Goal: Book appointment/travel/reservation

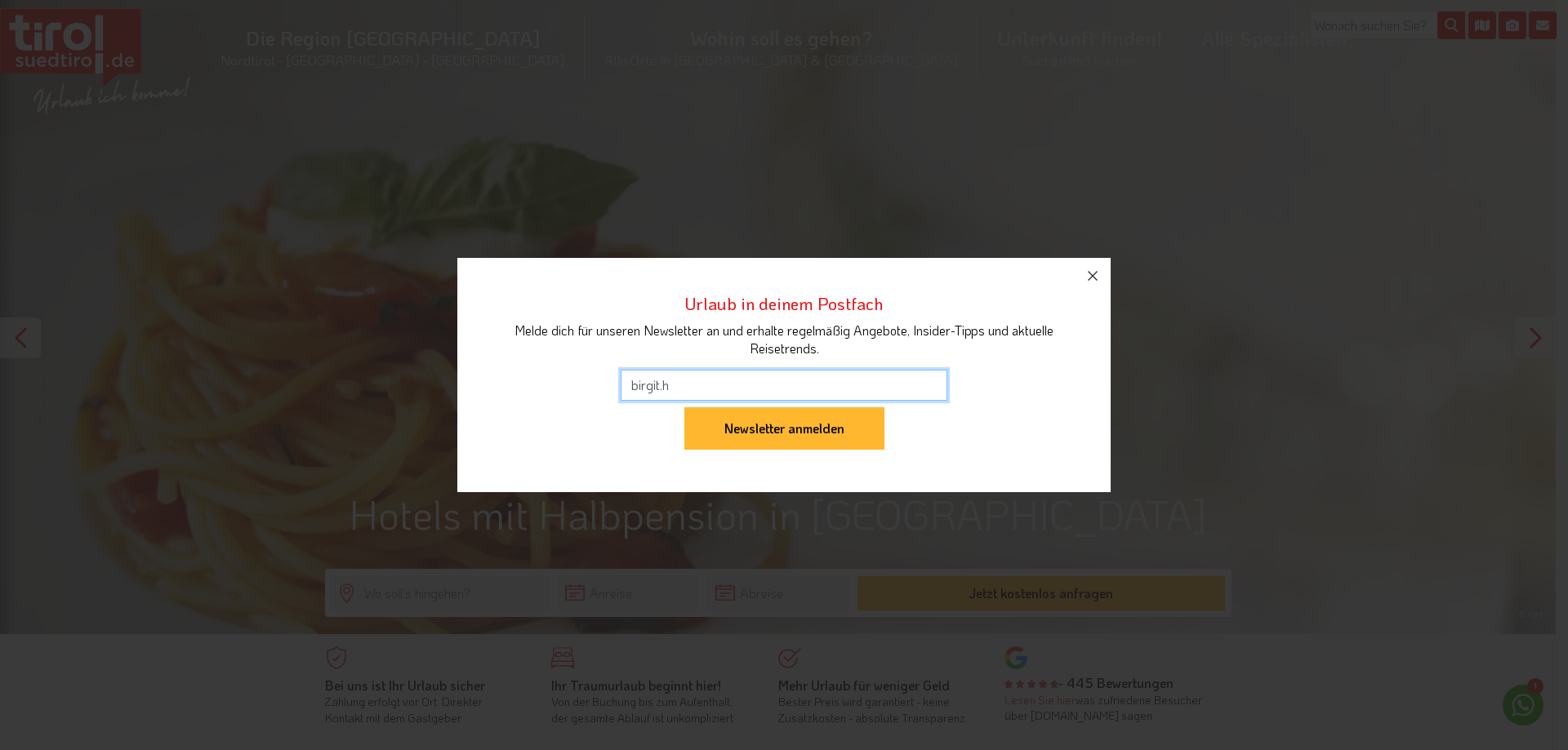
type input "birgit.harbeuther@gmx.de"
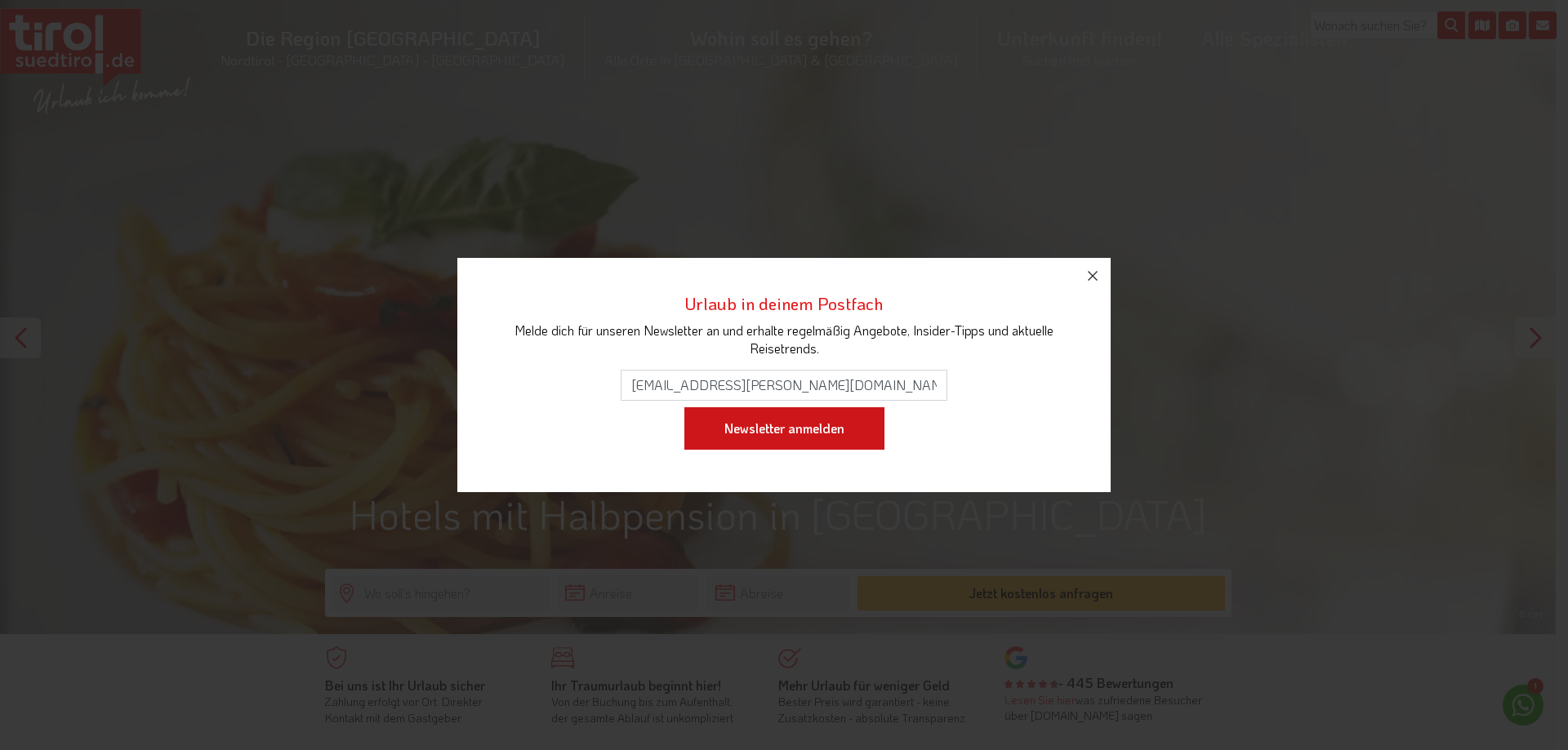
click at [764, 432] on input "Newsletter anmelden" at bounding box center [784, 428] width 200 height 42
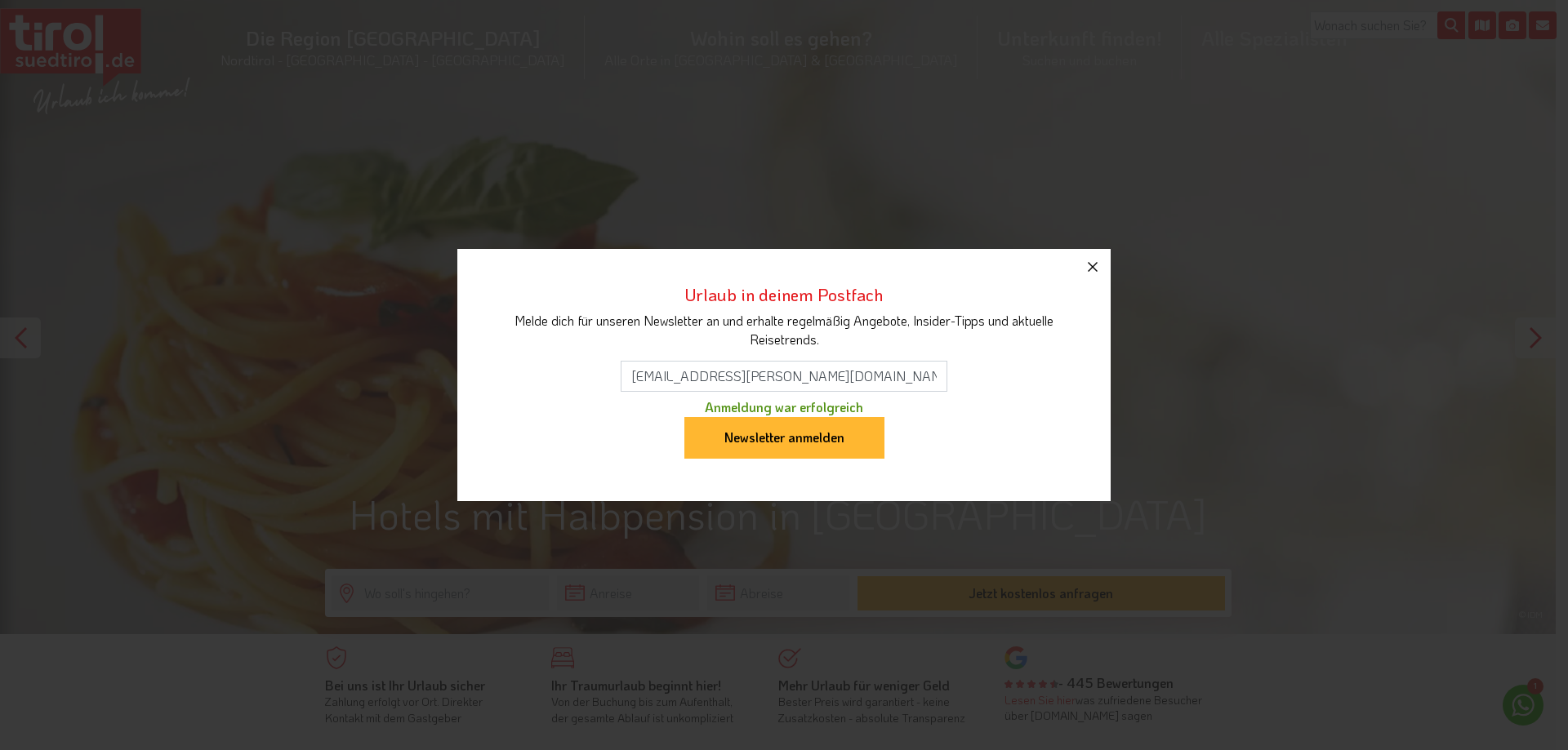
click at [1090, 273] on icon "button" at bounding box center [1092, 267] width 20 height 20
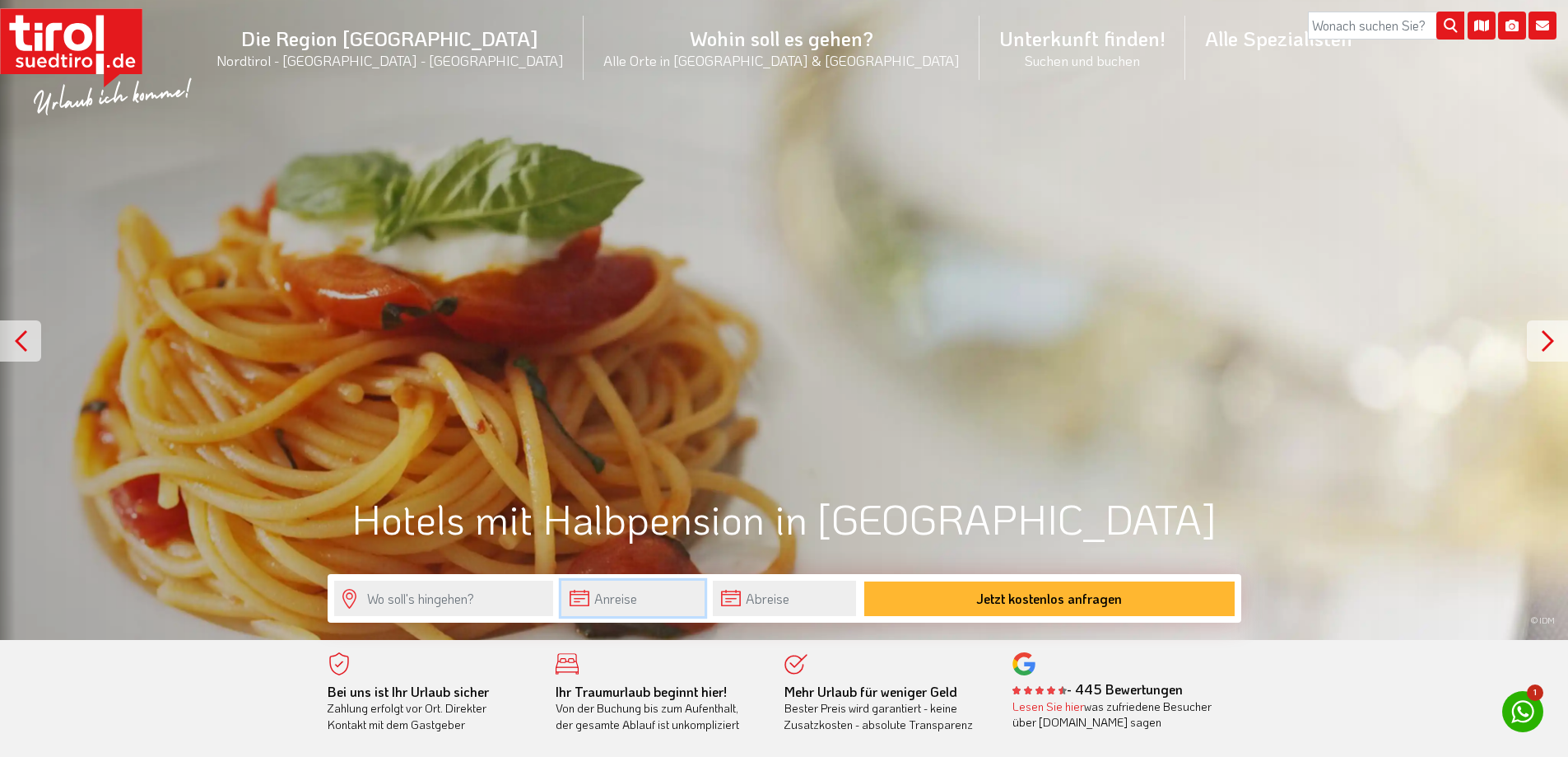
click at [629, 598] on input "text" at bounding box center [632, 598] width 143 height 35
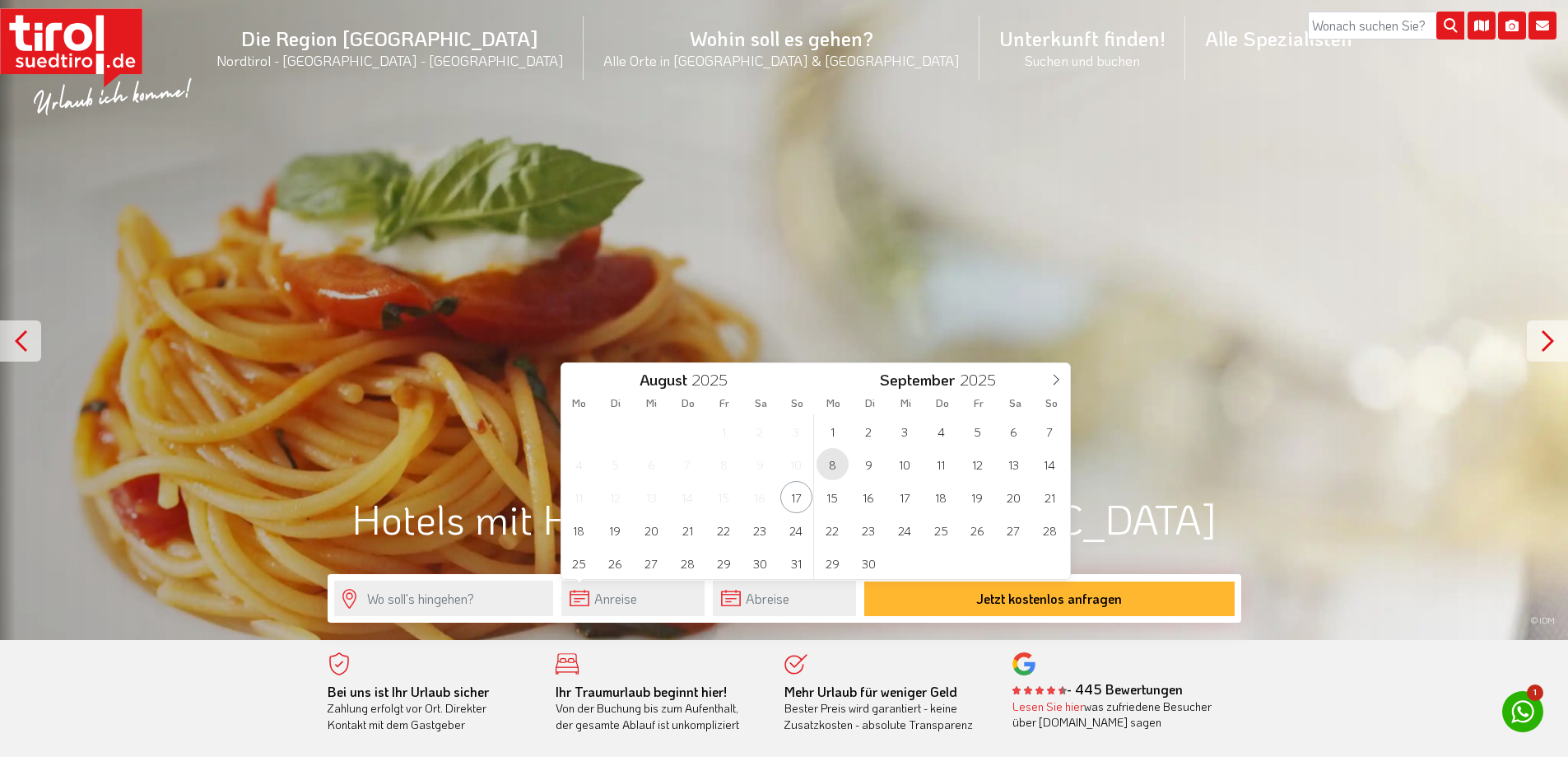
click at [830, 466] on span "8" at bounding box center [832, 464] width 32 height 32
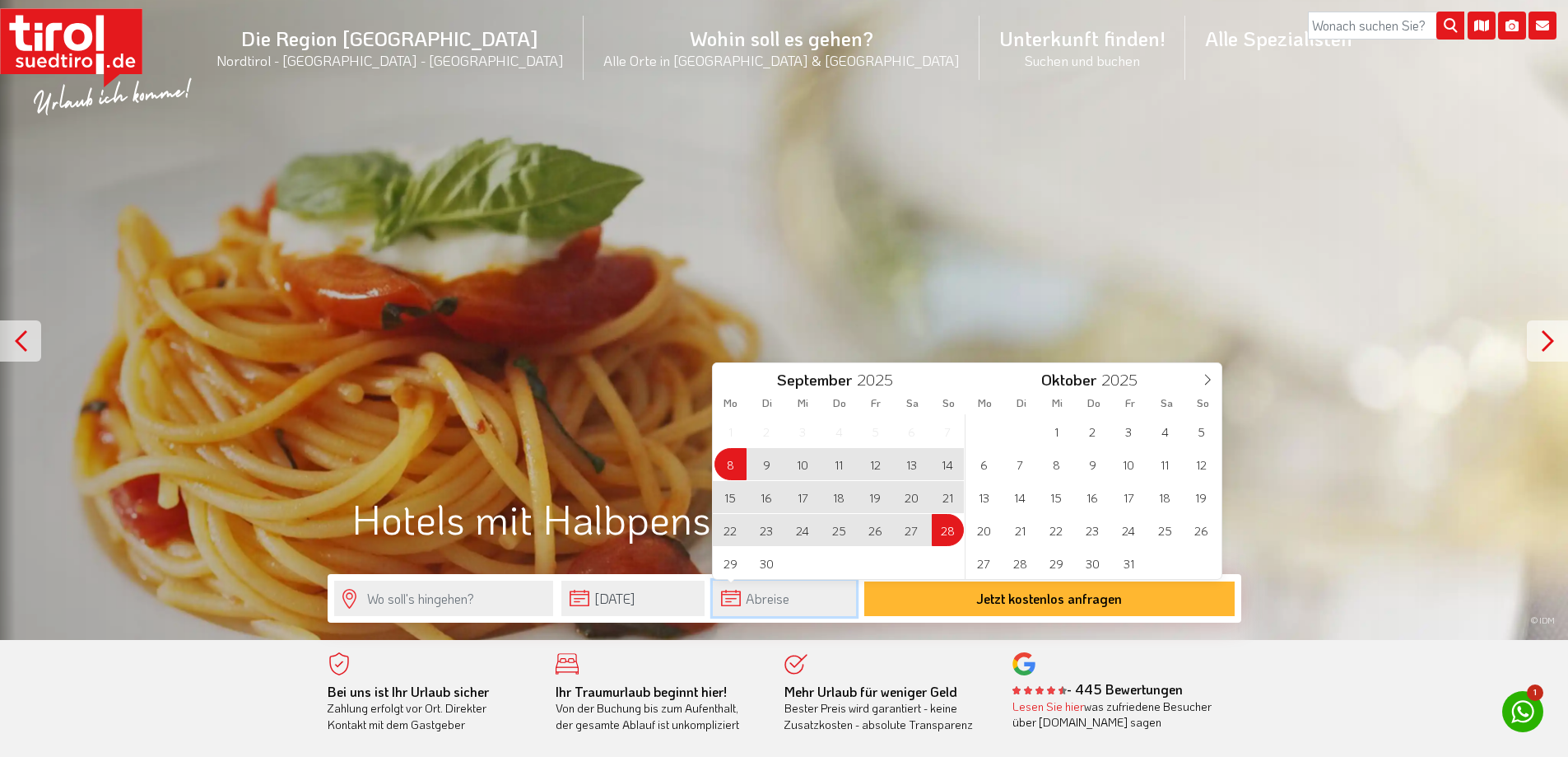
click at [797, 602] on input "text" at bounding box center [784, 598] width 143 height 35
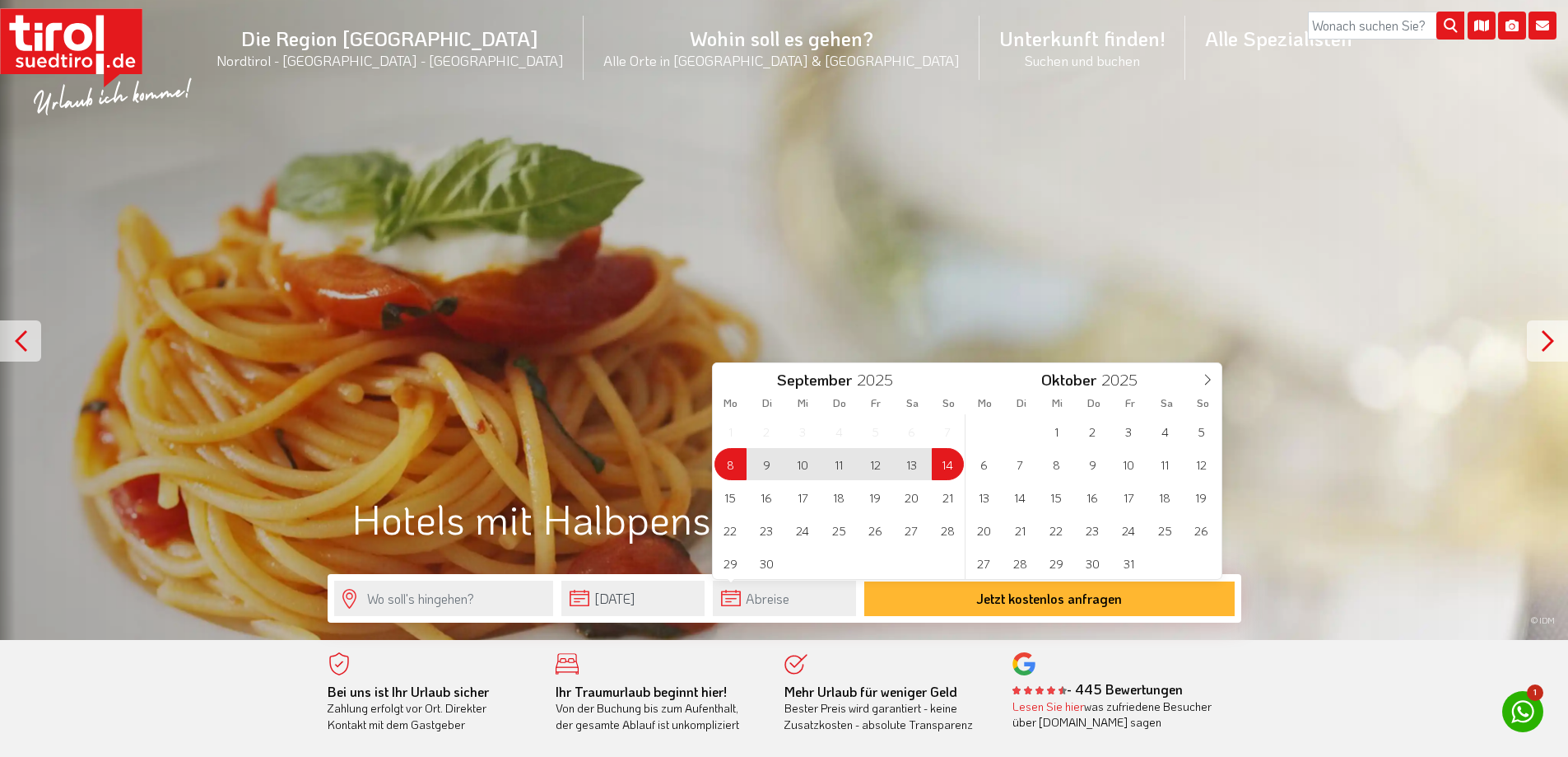
click at [952, 468] on span "14" at bounding box center [948, 464] width 32 height 32
type input "08-09-2025"
type input "14-09-2025"
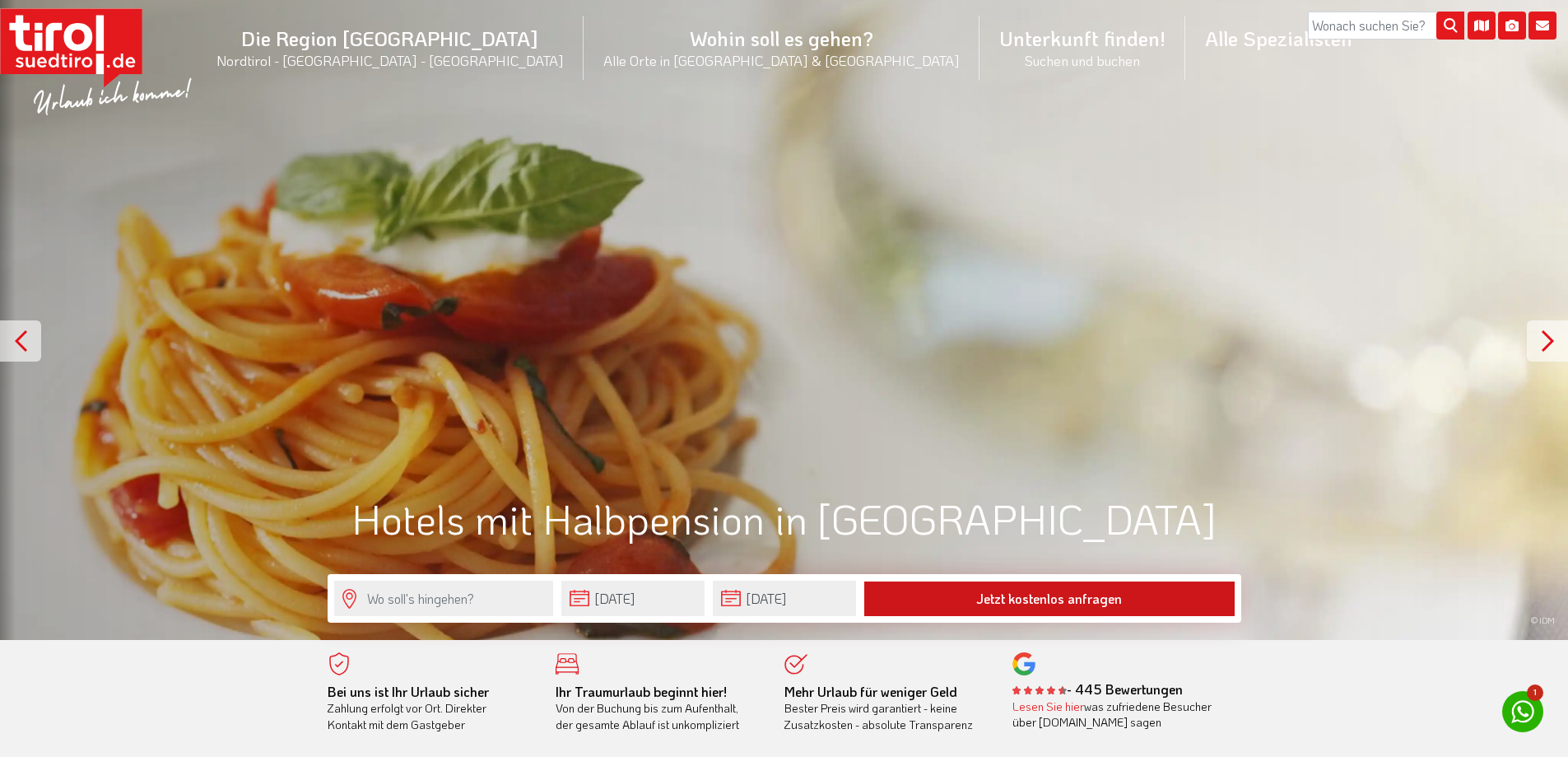
click at [1044, 598] on button "Jetzt kostenlos anfragen" at bounding box center [1050, 598] width 370 height 34
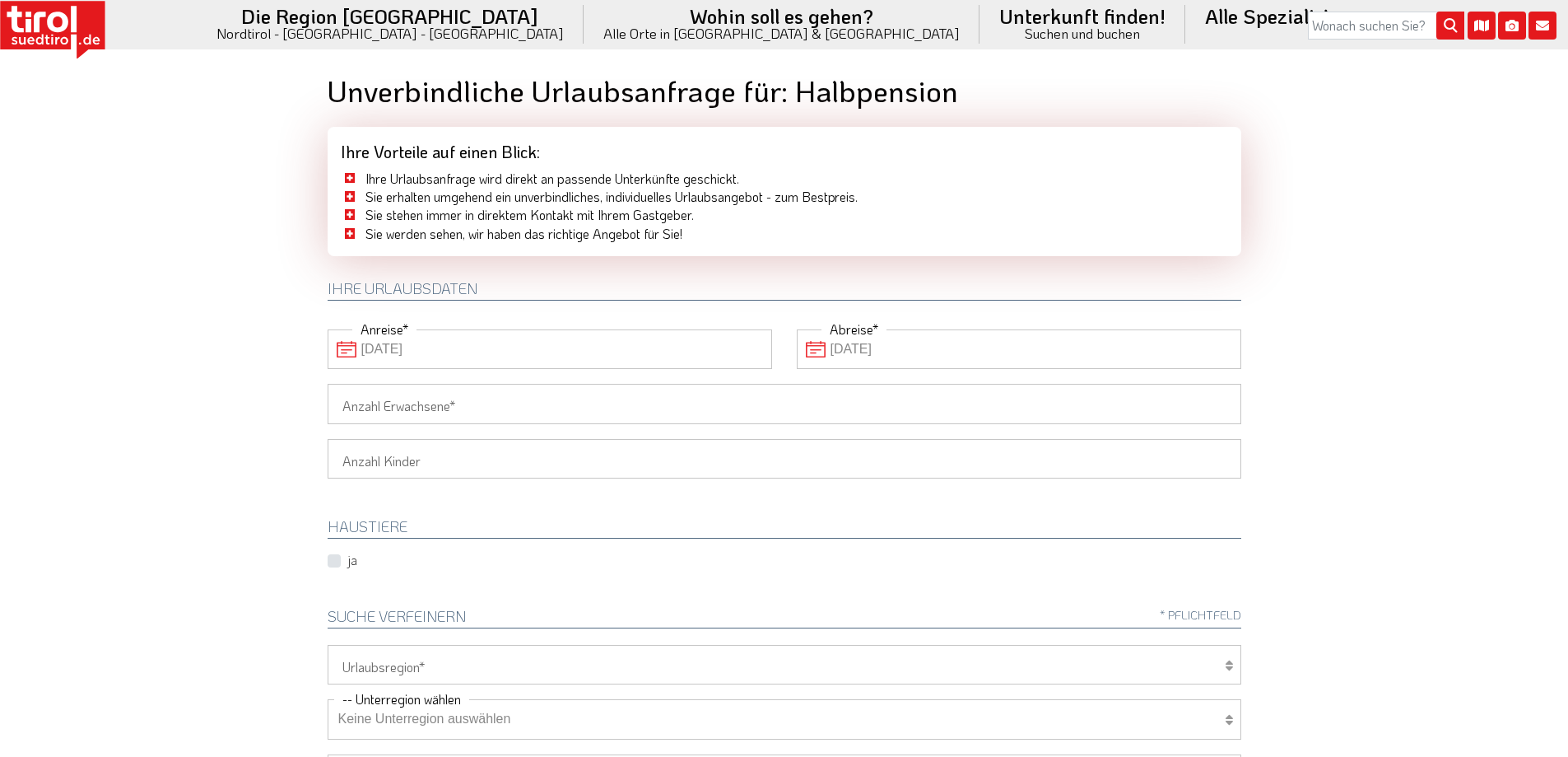
click at [524, 401] on input "Anzahl Erwachsene" at bounding box center [784, 404] width 913 height 39
type input "2"
click at [467, 659] on select "[GEOGRAPHIC_DATA]/Nordtirol Osttirol [GEOGRAPHIC_DATA] Tirols Nachbarn" at bounding box center [784, 664] width 913 height 39
select select "7094"
click at [327, 645] on select "Tirol/Nordtirol Osttirol Südtirol Tirols Nachbarn" at bounding box center [784, 664] width 913 height 39
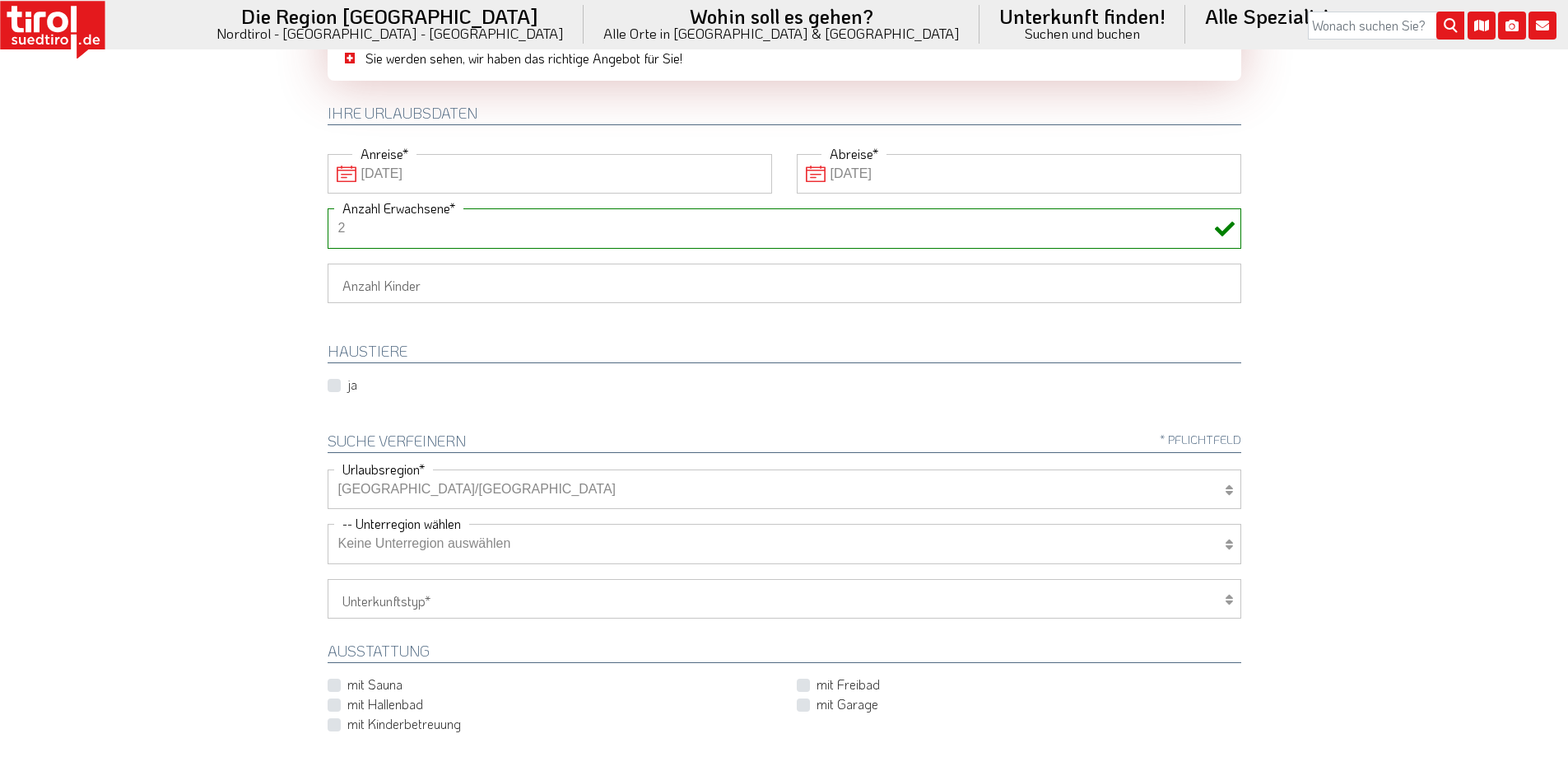
scroll to position [241, 0]
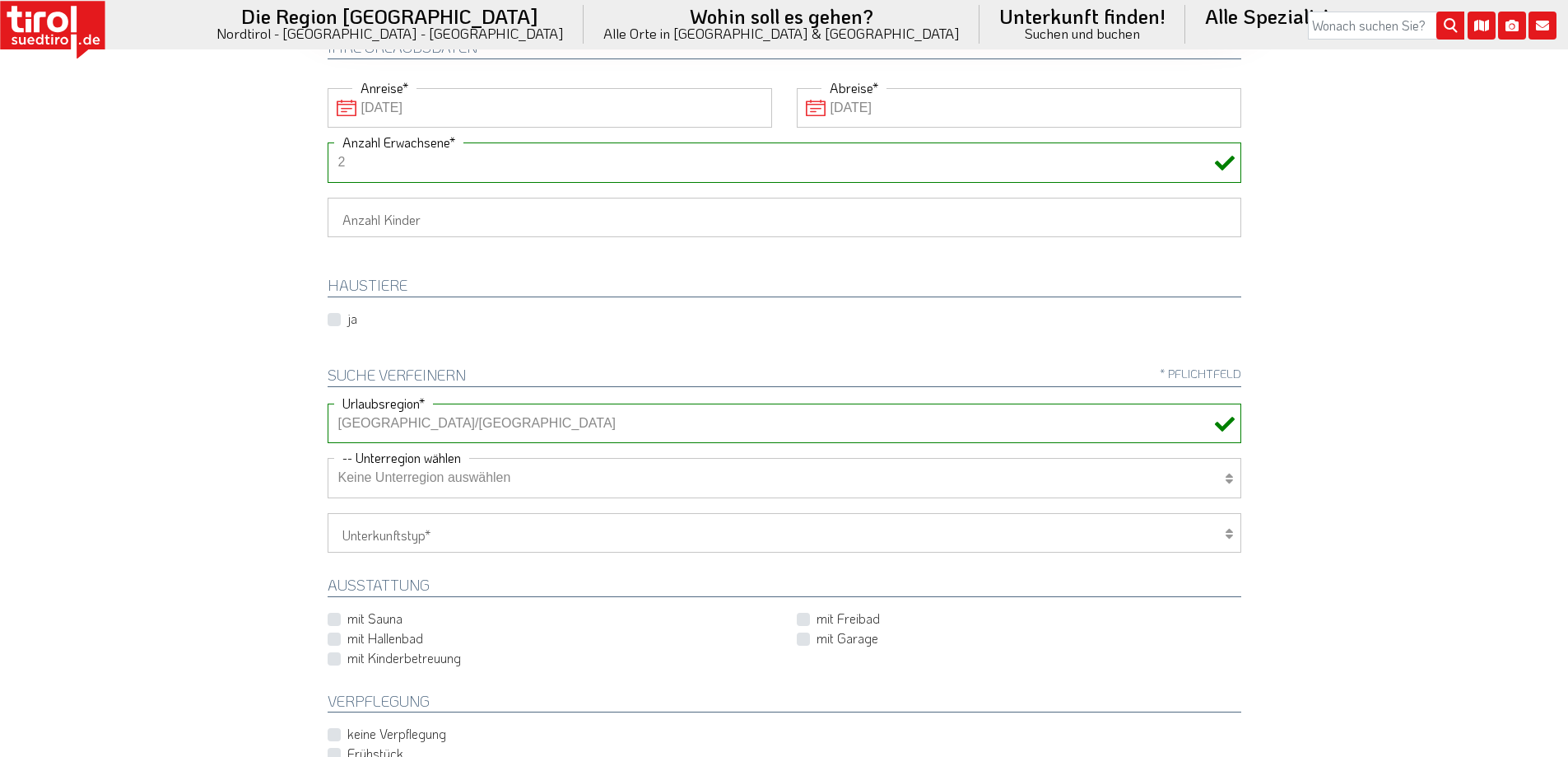
click at [1228, 481] on icon at bounding box center [1230, 478] width 9 height 13
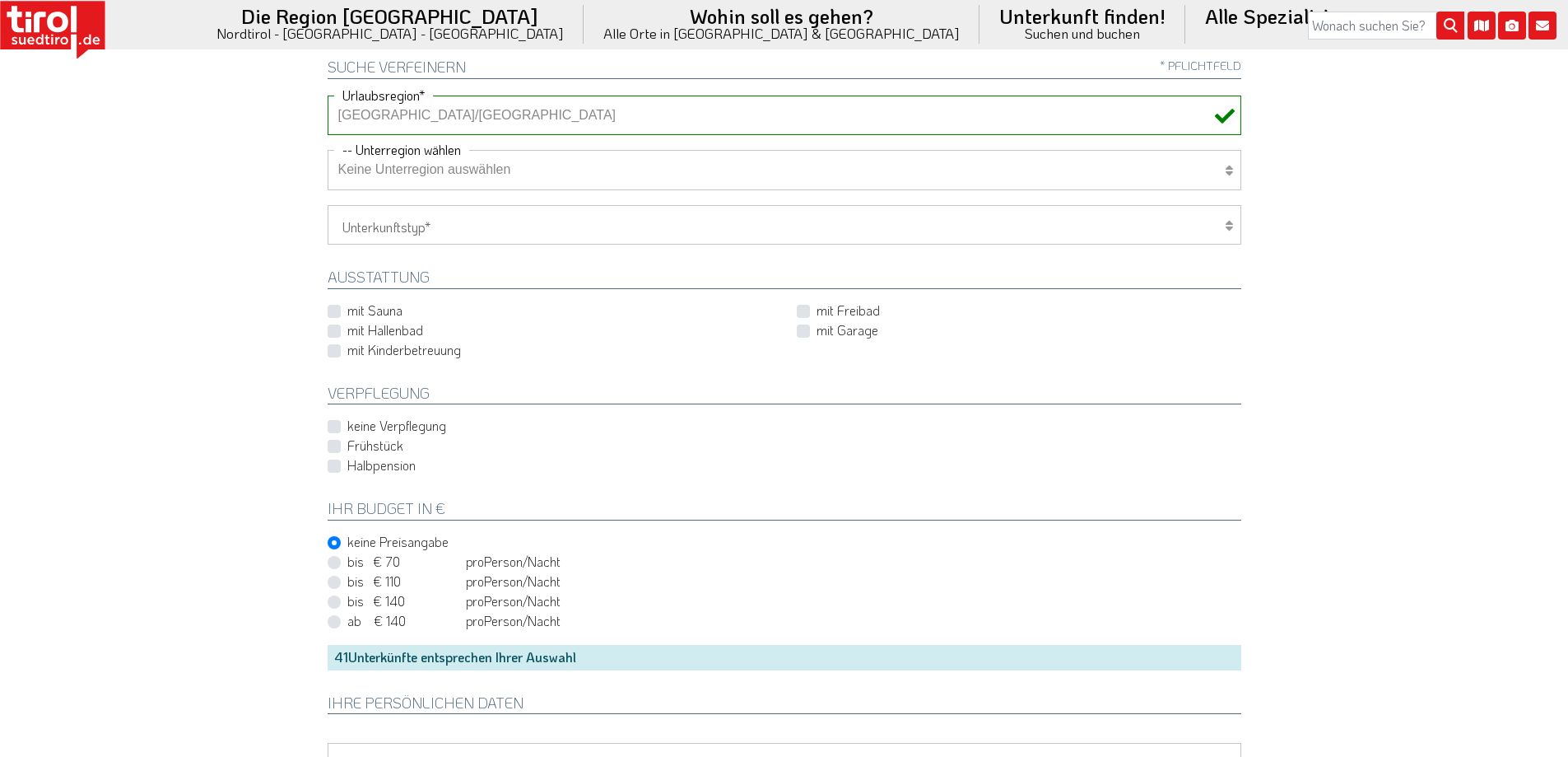
scroll to position [560, 0]
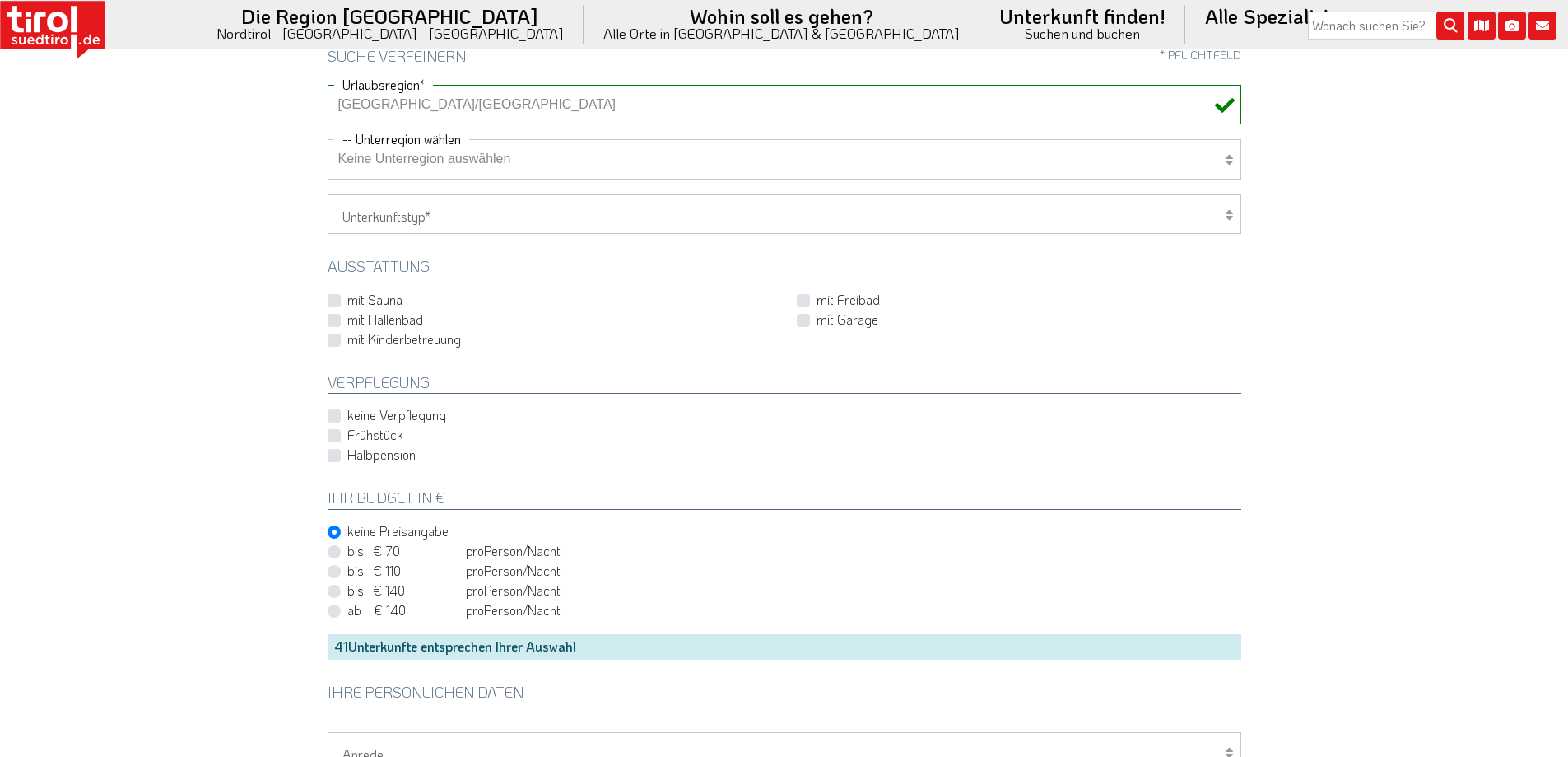
click at [347, 459] on label "Halbpension" at bounding box center [381, 454] width 69 height 18
click at [338, 459] on input "Halbpension" at bounding box center [787, 455] width 913 height 10
checkbox input "true"
click at [1230, 157] on icon at bounding box center [1230, 159] width 9 height 13
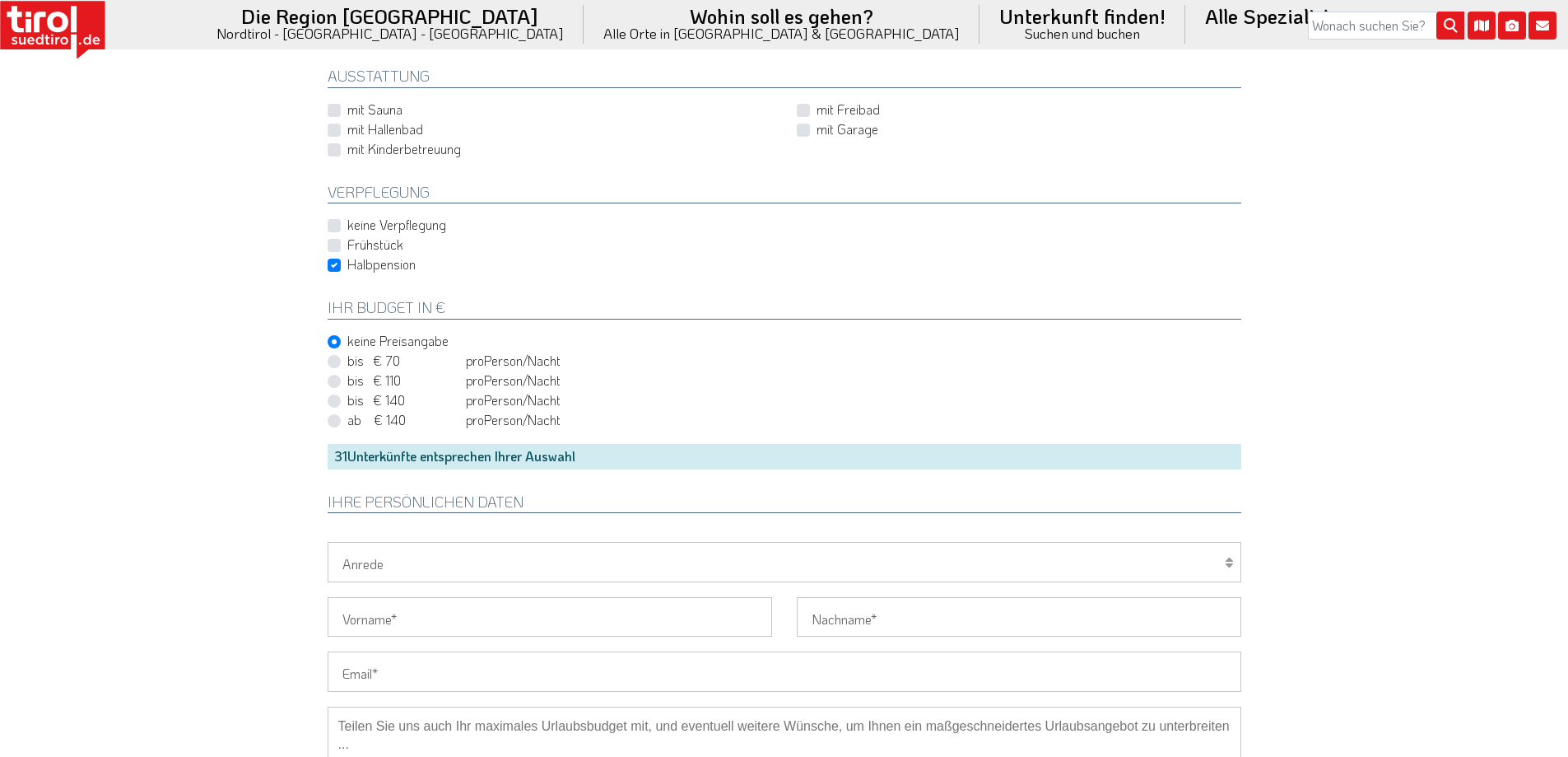
scroll to position [695, 0]
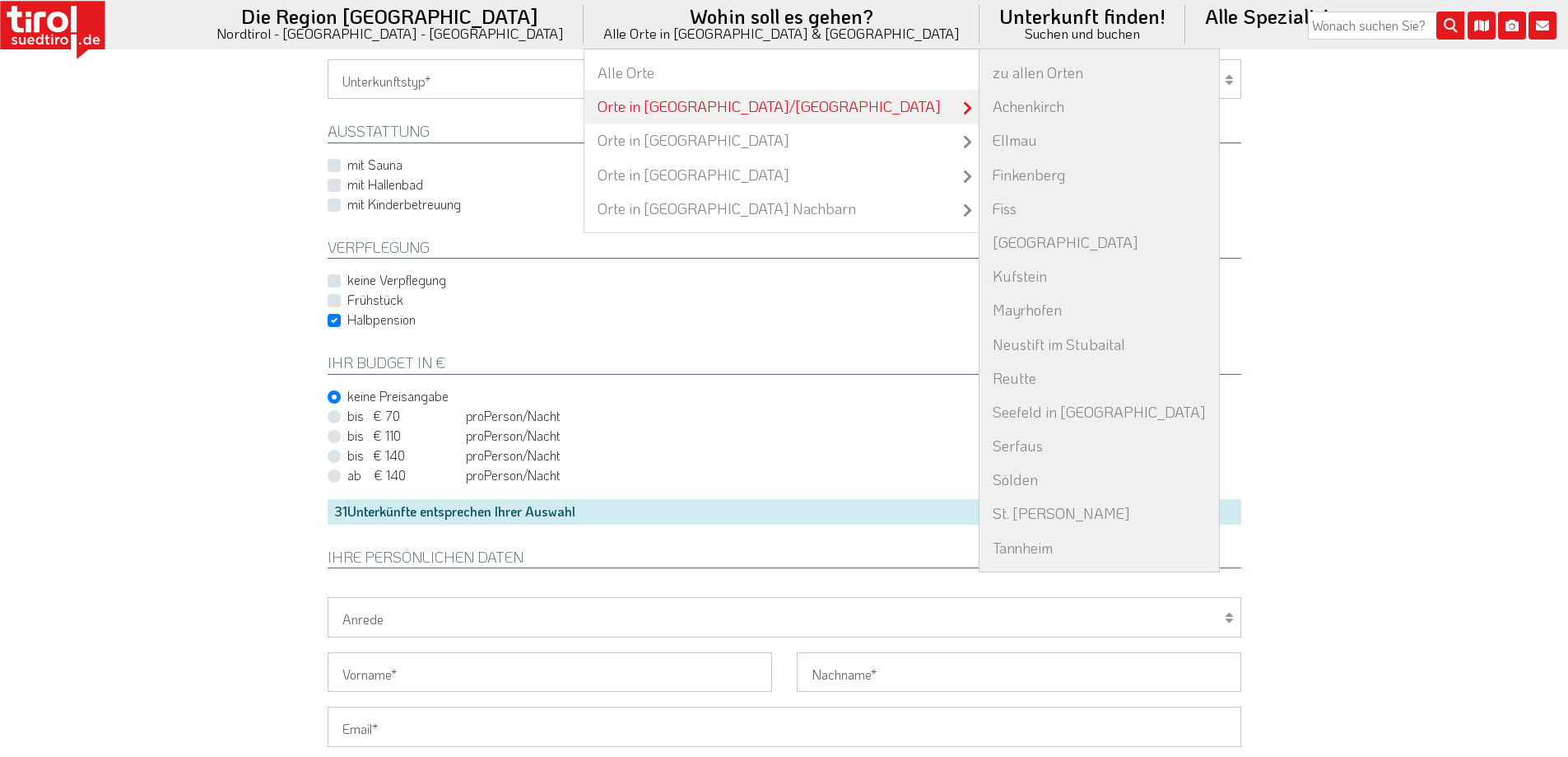
click at [657, 106] on link "Orte in [GEOGRAPHIC_DATA]/[GEOGRAPHIC_DATA]" at bounding box center [781, 106] width 394 height 33
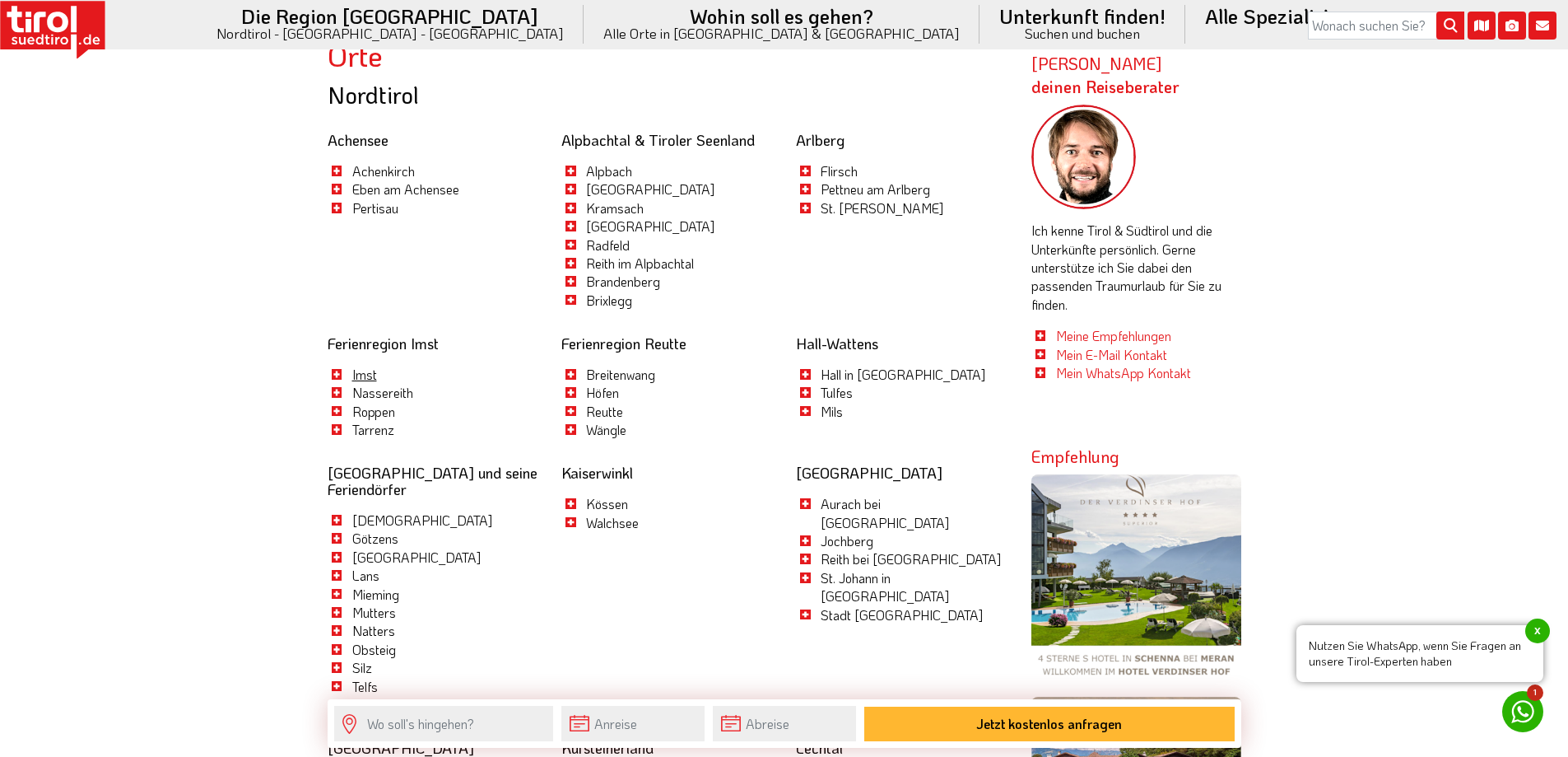
click at [368, 371] on link "Imst" at bounding box center [364, 375] width 25 height 17
click at [355, 137] on link "Achensee" at bounding box center [357, 140] width 61 height 20
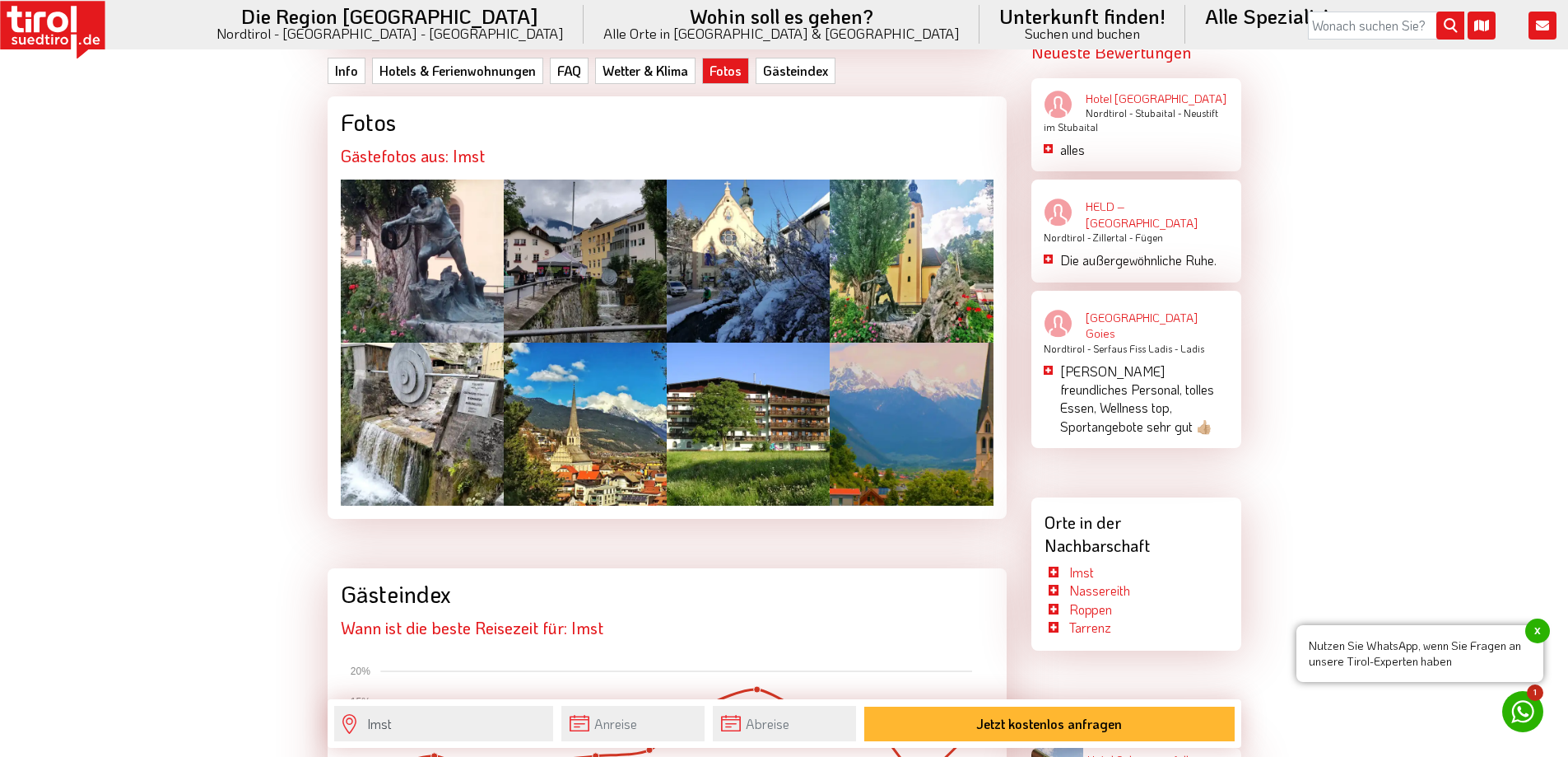
scroll to position [2691, 0]
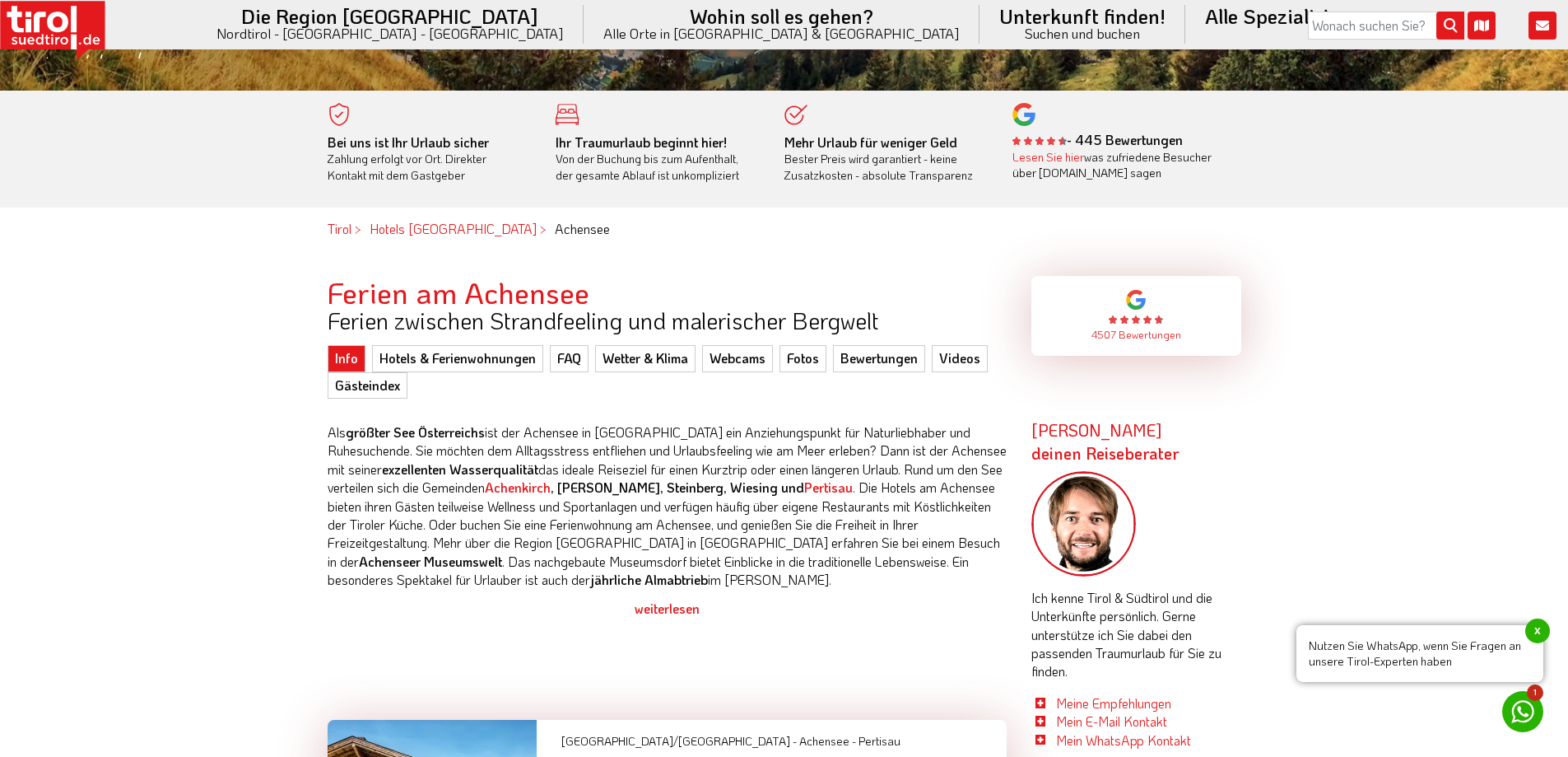
scroll to position [461, 0]
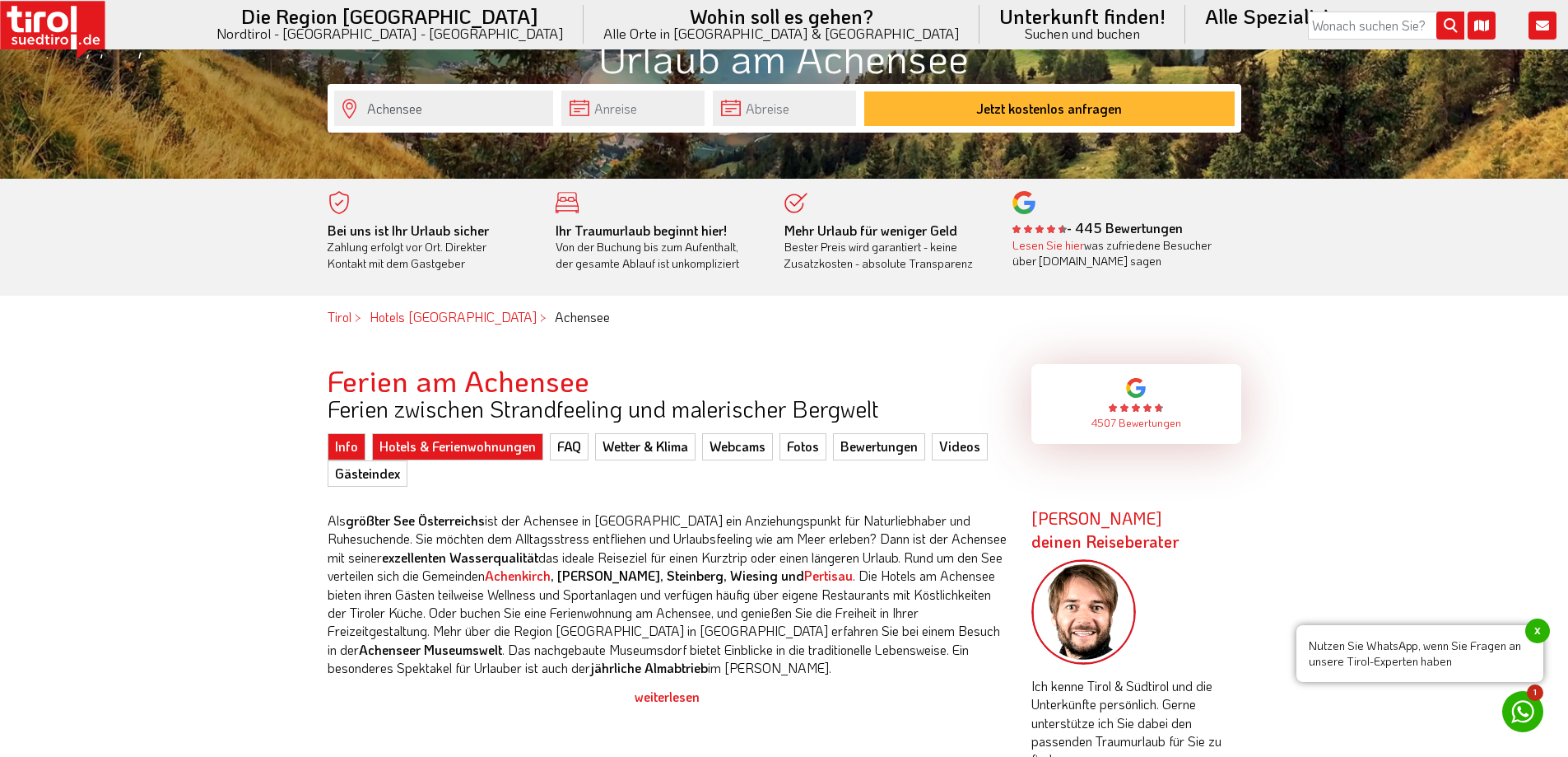
click at [409, 441] on link "Hotels & Ferienwohnungen" at bounding box center [458, 446] width 171 height 27
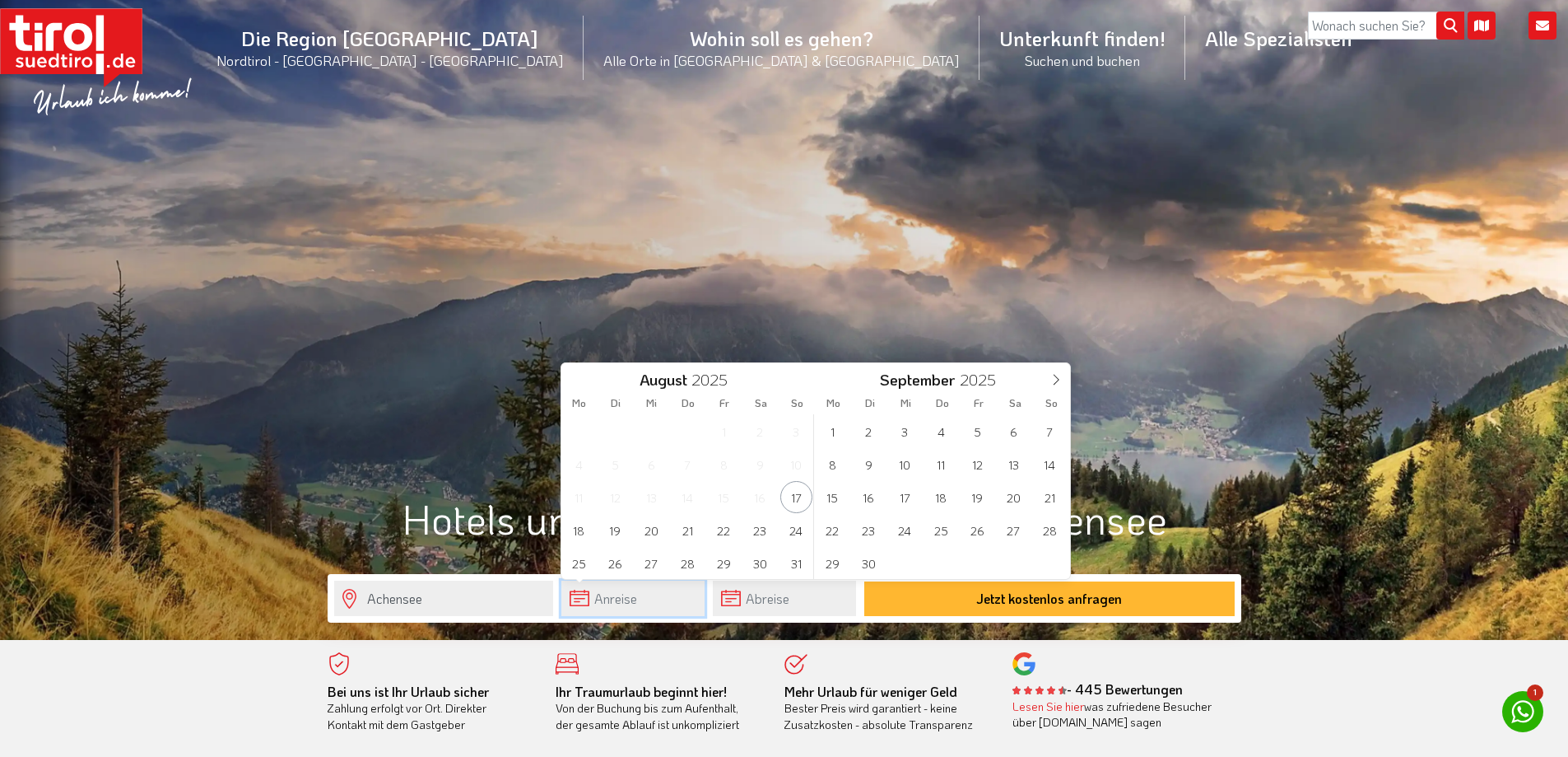
click at [637, 596] on input "text" at bounding box center [632, 598] width 143 height 35
click at [833, 464] on span "8" at bounding box center [832, 464] width 32 height 32
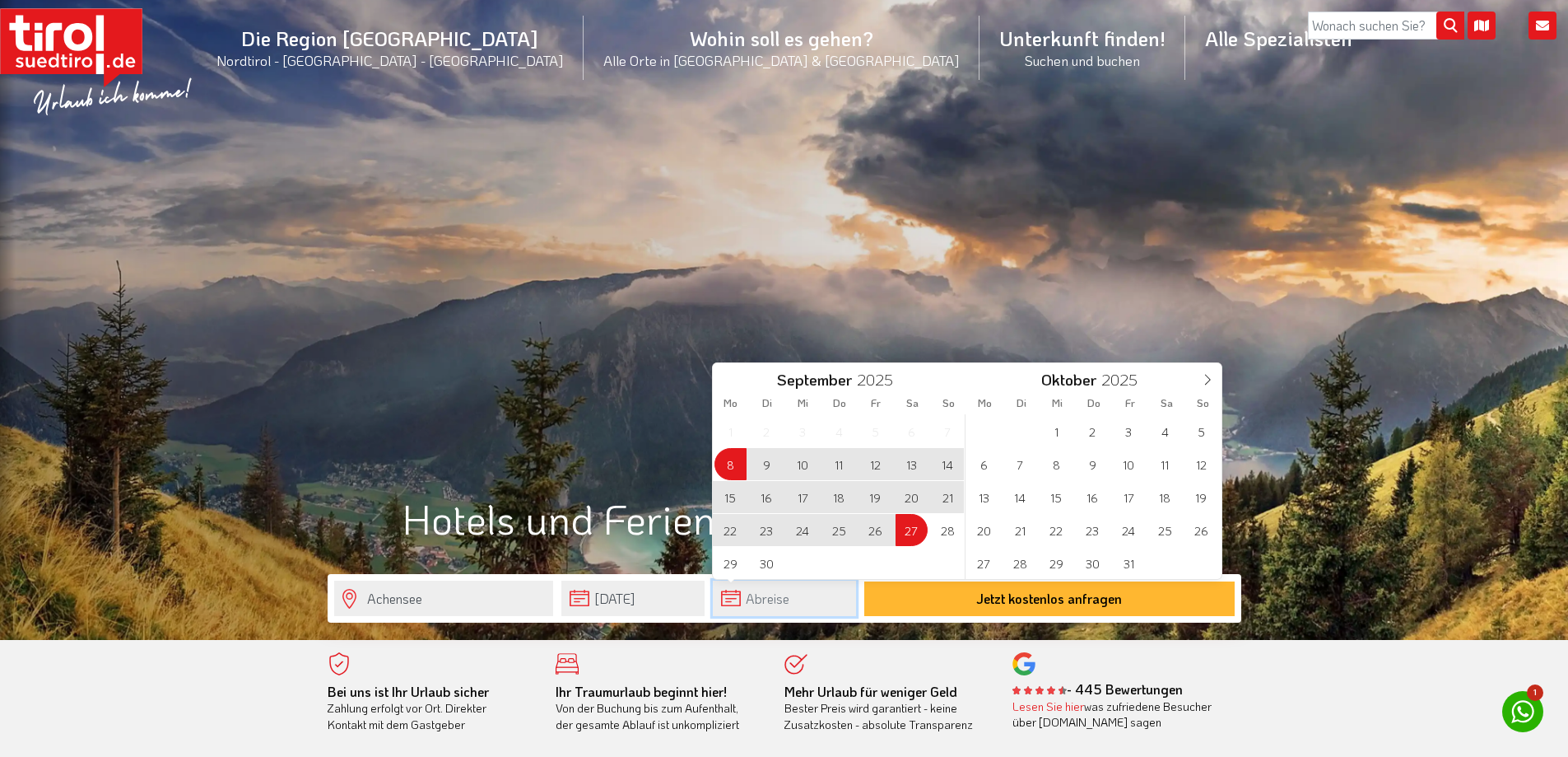
click at [755, 600] on input "text" at bounding box center [784, 598] width 143 height 35
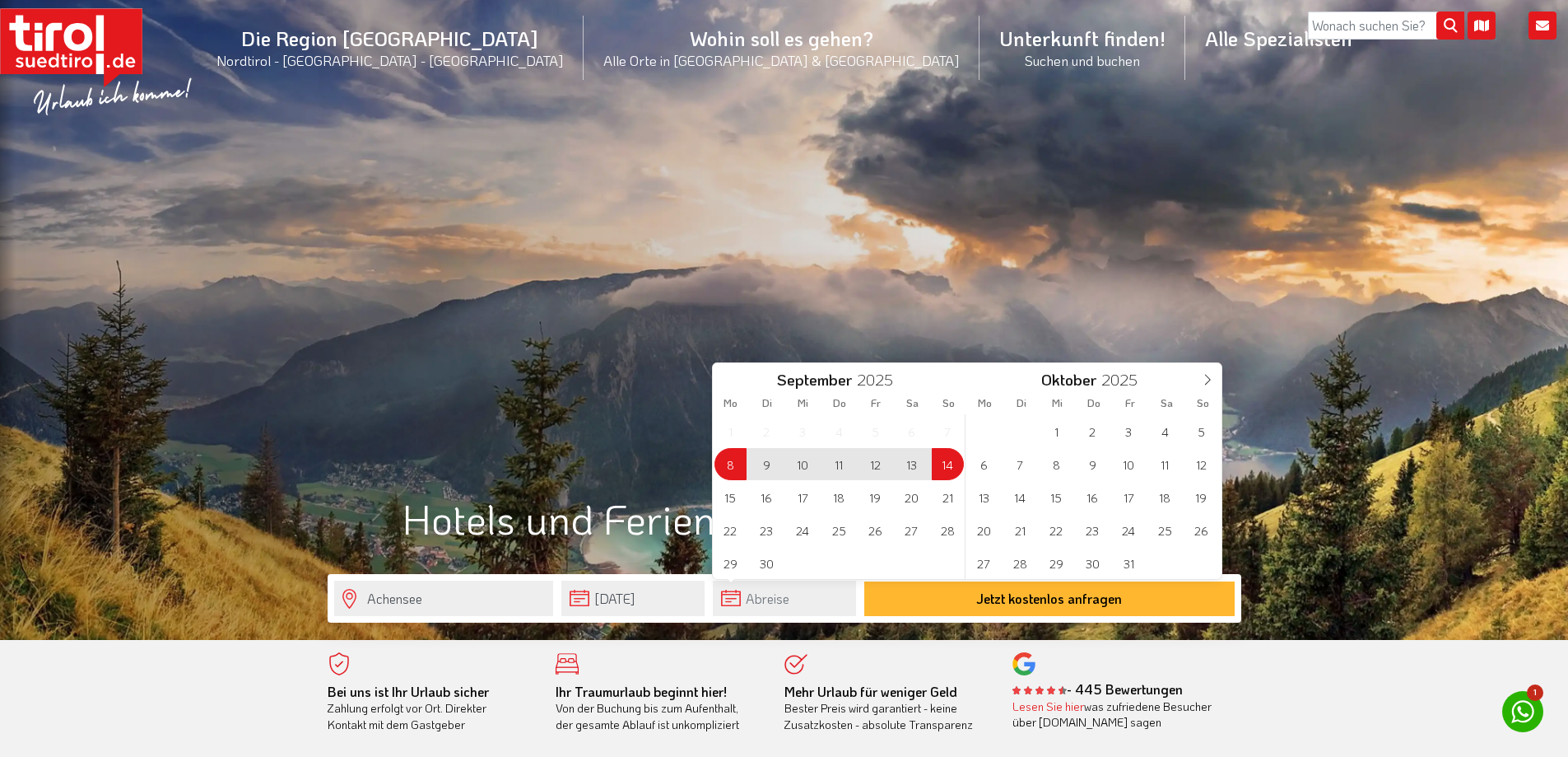
click at [949, 464] on span "14" at bounding box center [948, 464] width 32 height 32
type input "08-09-2025"
type input "14-09-2025"
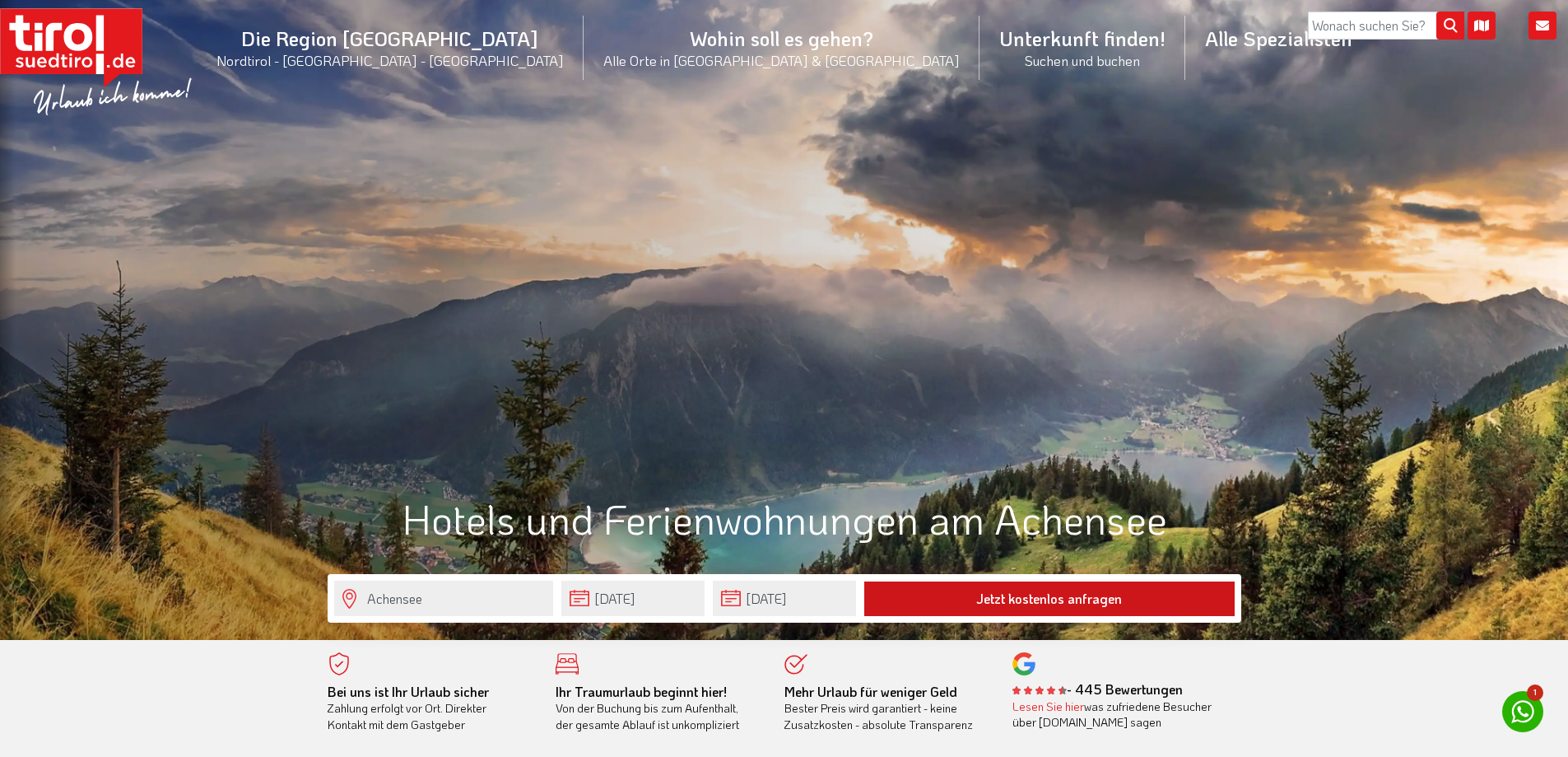
click at [1105, 600] on button "Jetzt kostenlos anfragen" at bounding box center [1050, 598] width 370 height 34
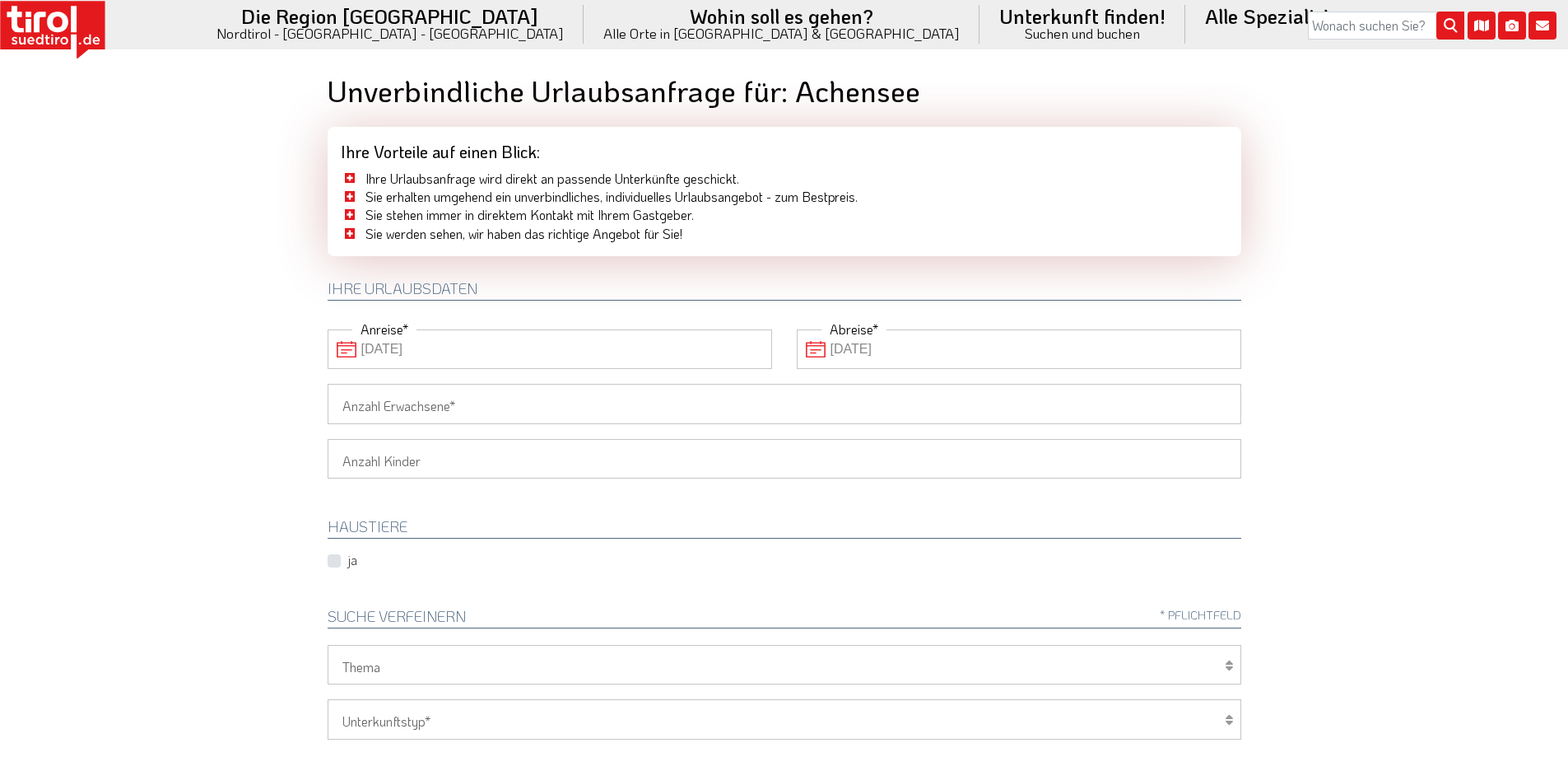
click at [540, 409] on input "Anzahl Erwachsene" at bounding box center [784, 404] width 913 height 39
type input "2"
click at [545, 452] on select "1 2 3 4 5 6" at bounding box center [784, 459] width 913 height 39
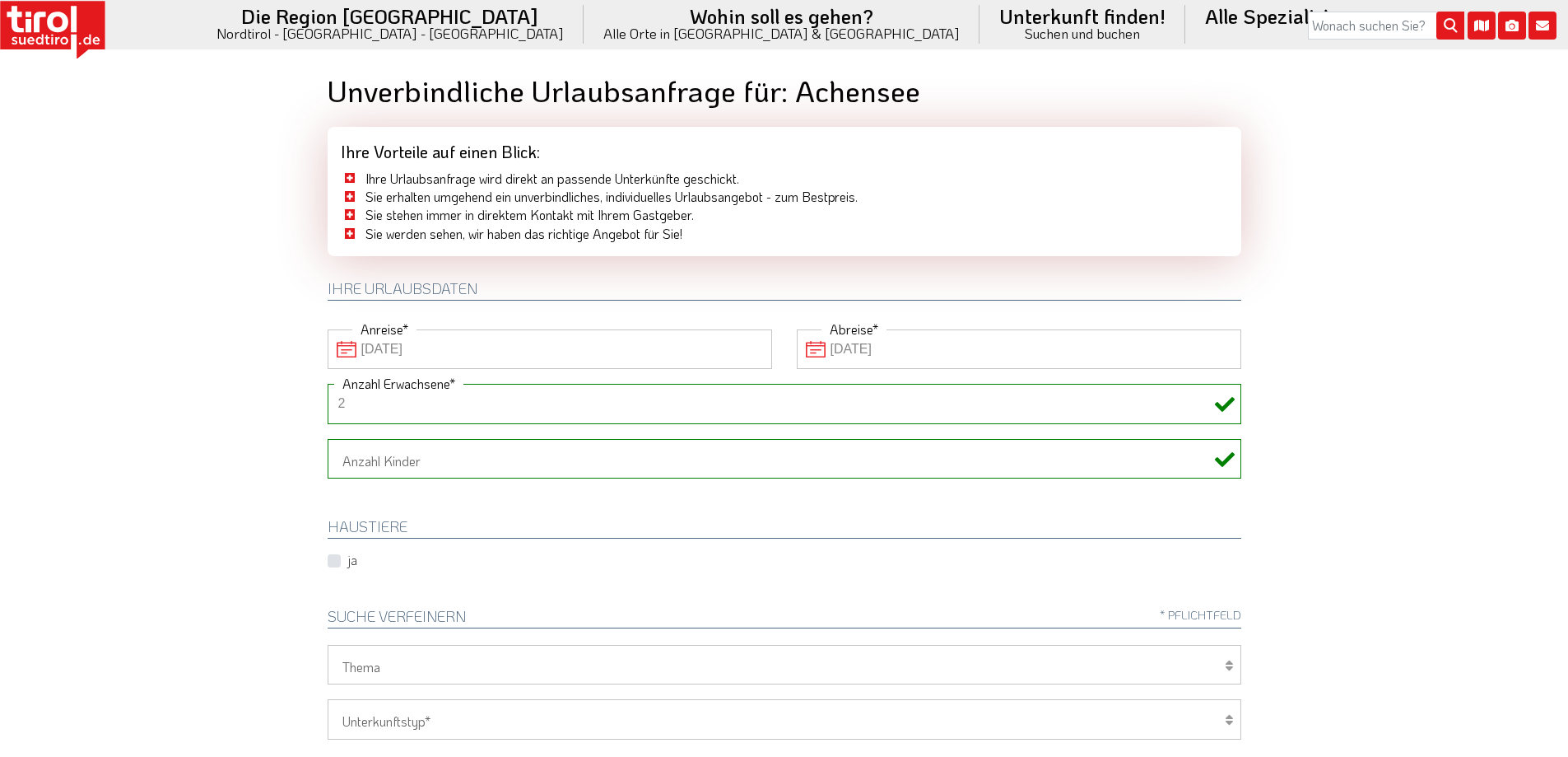
click at [1391, 463] on body "Die Region Tirol Nordtirol - Südtirol - Osttirol Tirol/Nordtirol" at bounding box center [784, 378] width 1568 height 757
click at [468, 658] on select "Wellness Mountainbiken/Radfahren Familie Wandern Sport Skifahren Motorrad Golf" at bounding box center [784, 664] width 913 height 39
click at [1467, 626] on body "Die Region Tirol Nordtirol - Südtirol - Osttirol Tirol/Nordtirol" at bounding box center [784, 378] width 1568 height 757
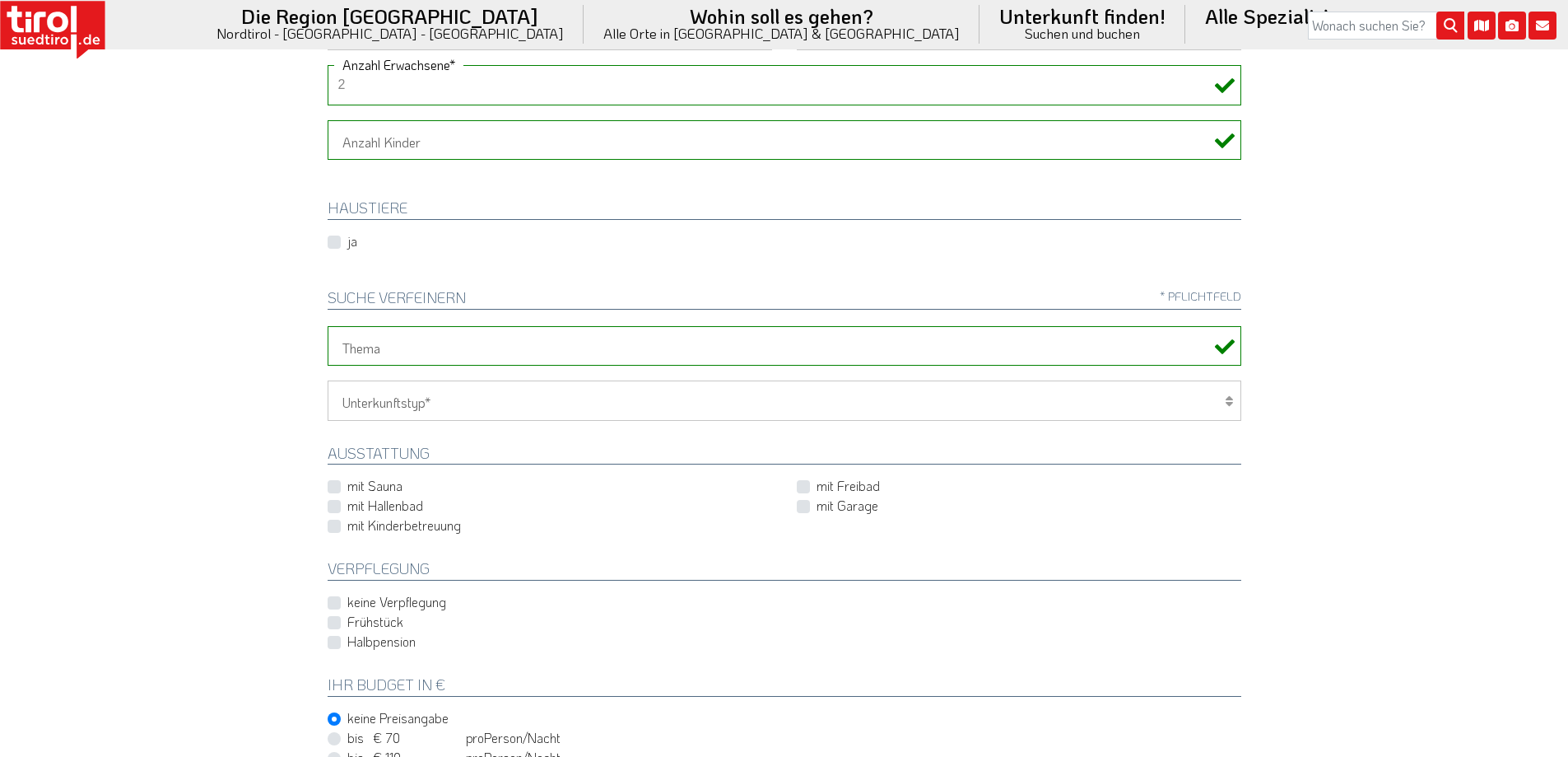
scroll to position [340, 0]
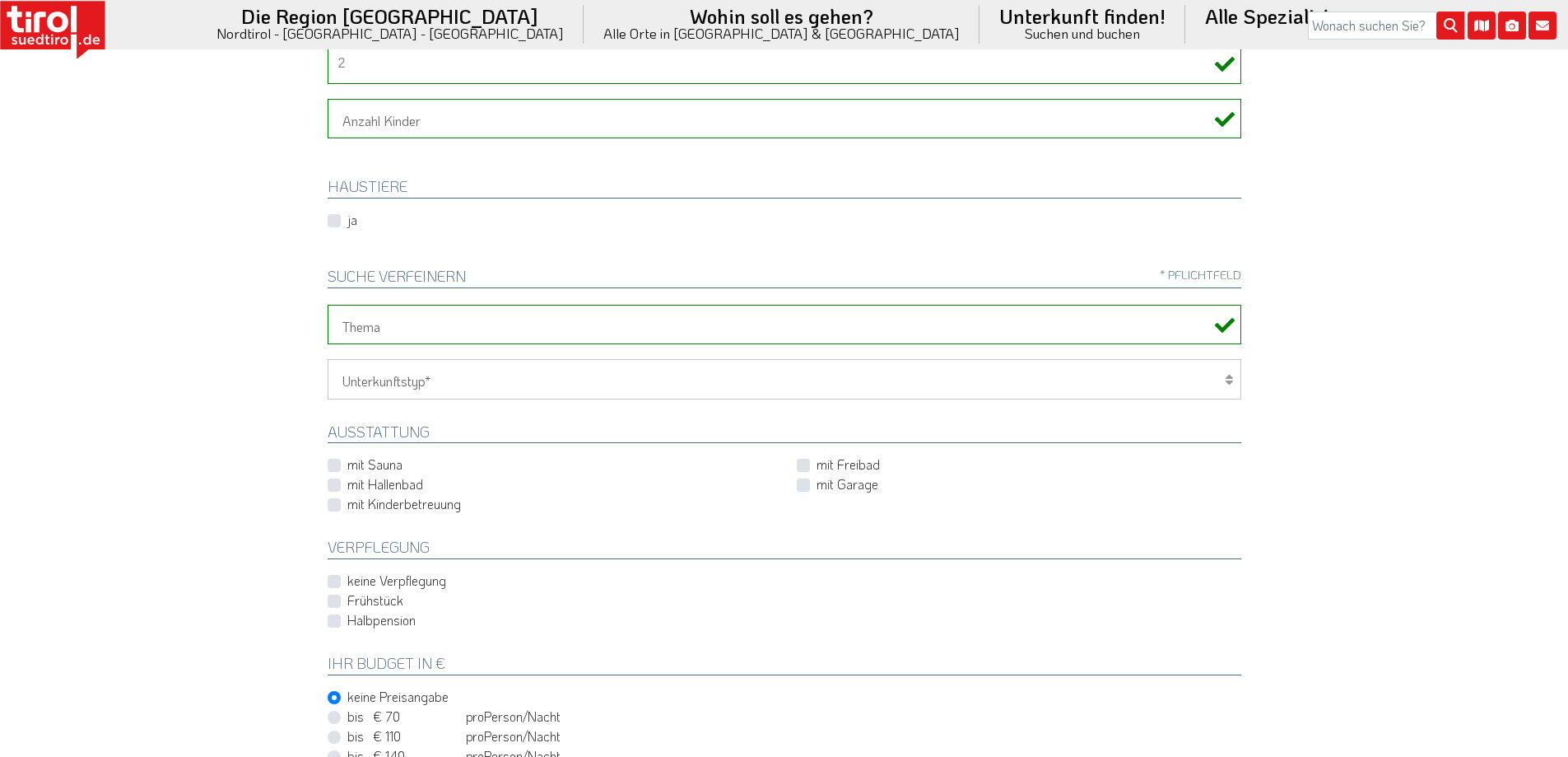
click at [347, 619] on label "Halbpension" at bounding box center [381, 620] width 69 height 18
click at [334, 619] on input "Halbpension" at bounding box center [787, 621] width 913 height 10
checkbox input "true"
click at [446, 378] on select "Hotel 1-3 Sterne Hotel 4-5 Sterne Ferienwohnung Chalet/Ferienhaus Bauernhöfe" at bounding box center [784, 379] width 913 height 39
select select "1_1-3"
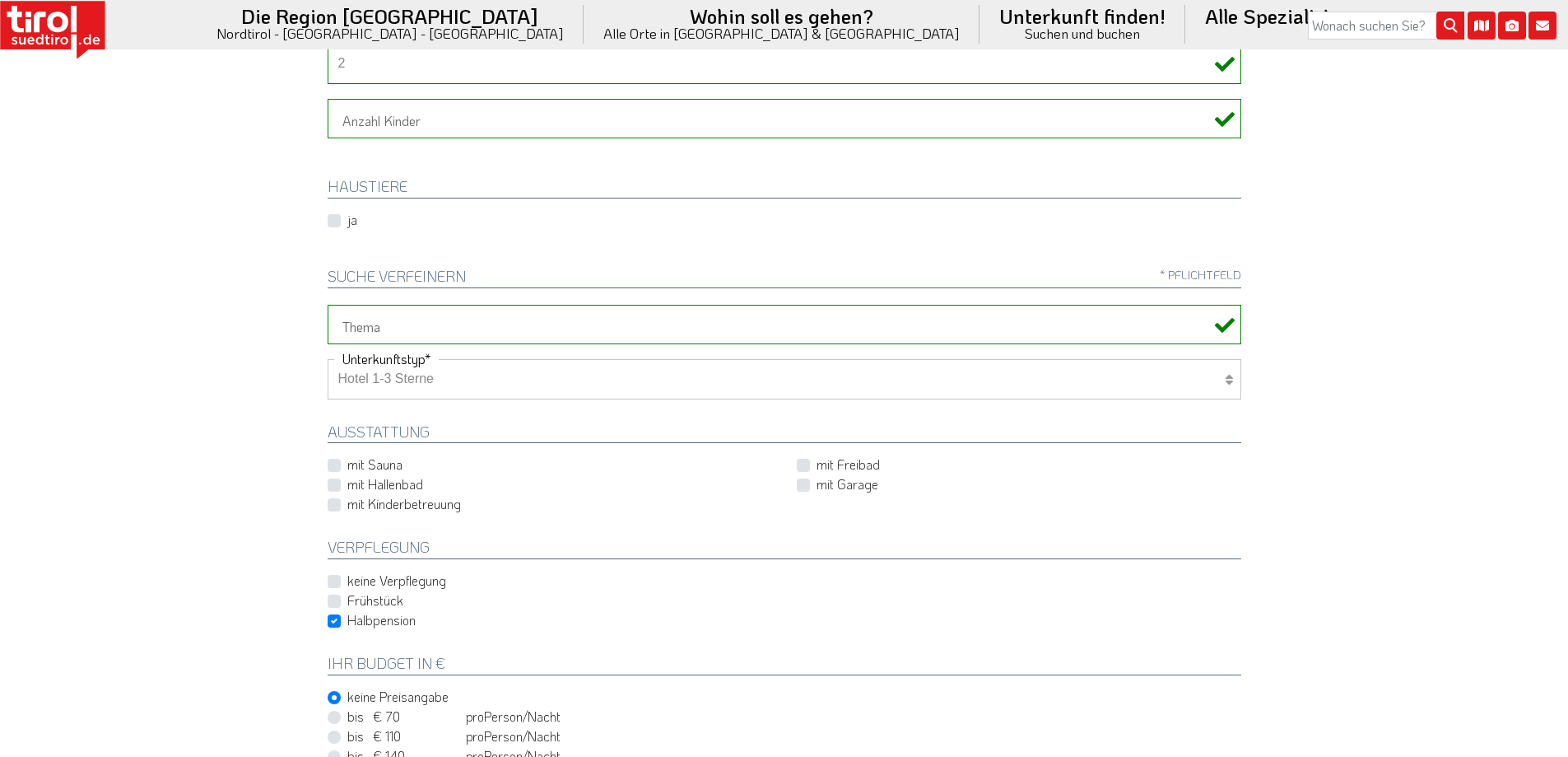
click at [327, 359] on select "Hotel 1-3 Sterne Hotel 4-5 Sterne Ferienwohnung Chalet/Ferienhaus Bauernhöfe" at bounding box center [784, 379] width 913 height 39
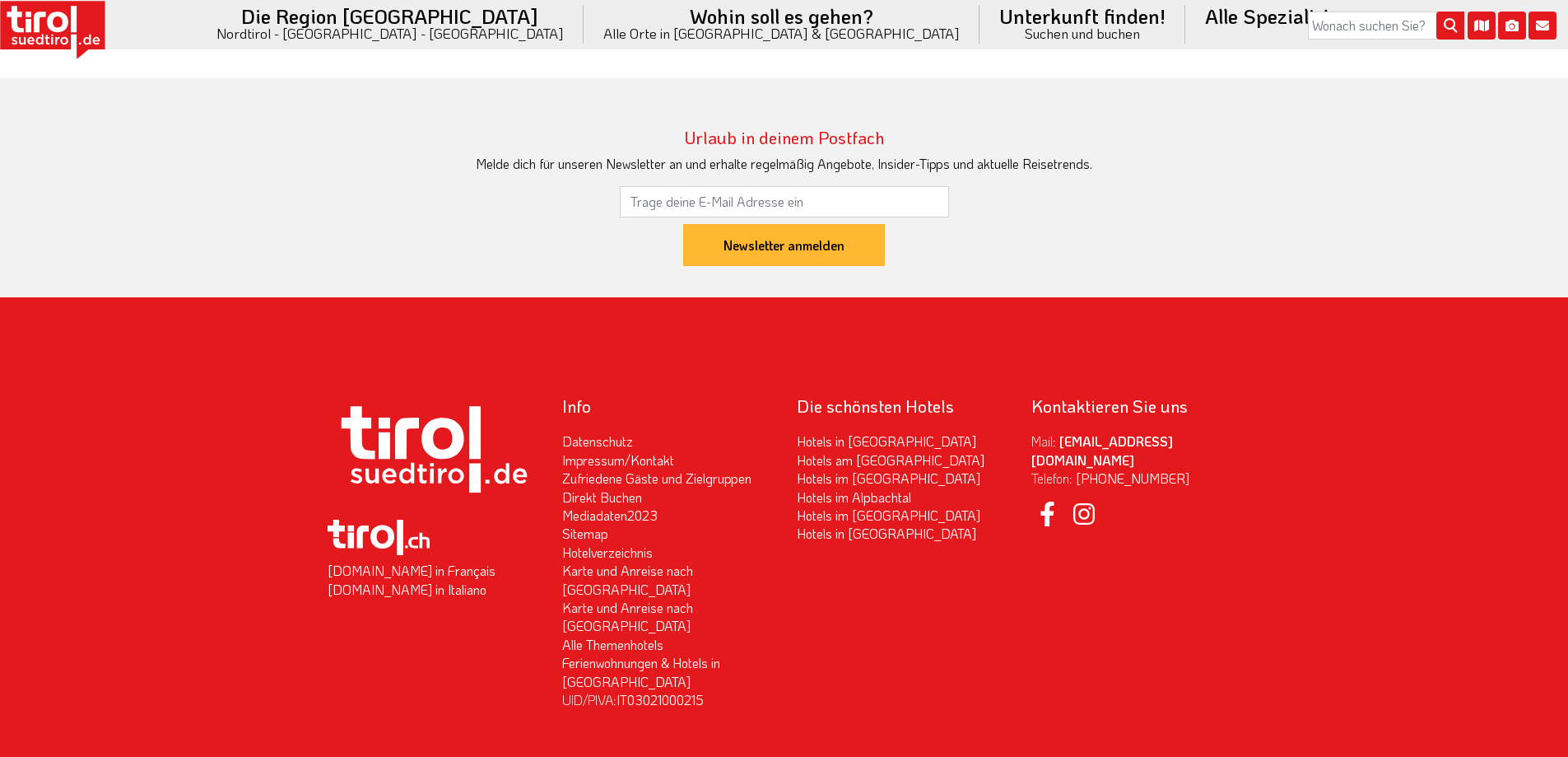
scroll to position [1717, 0]
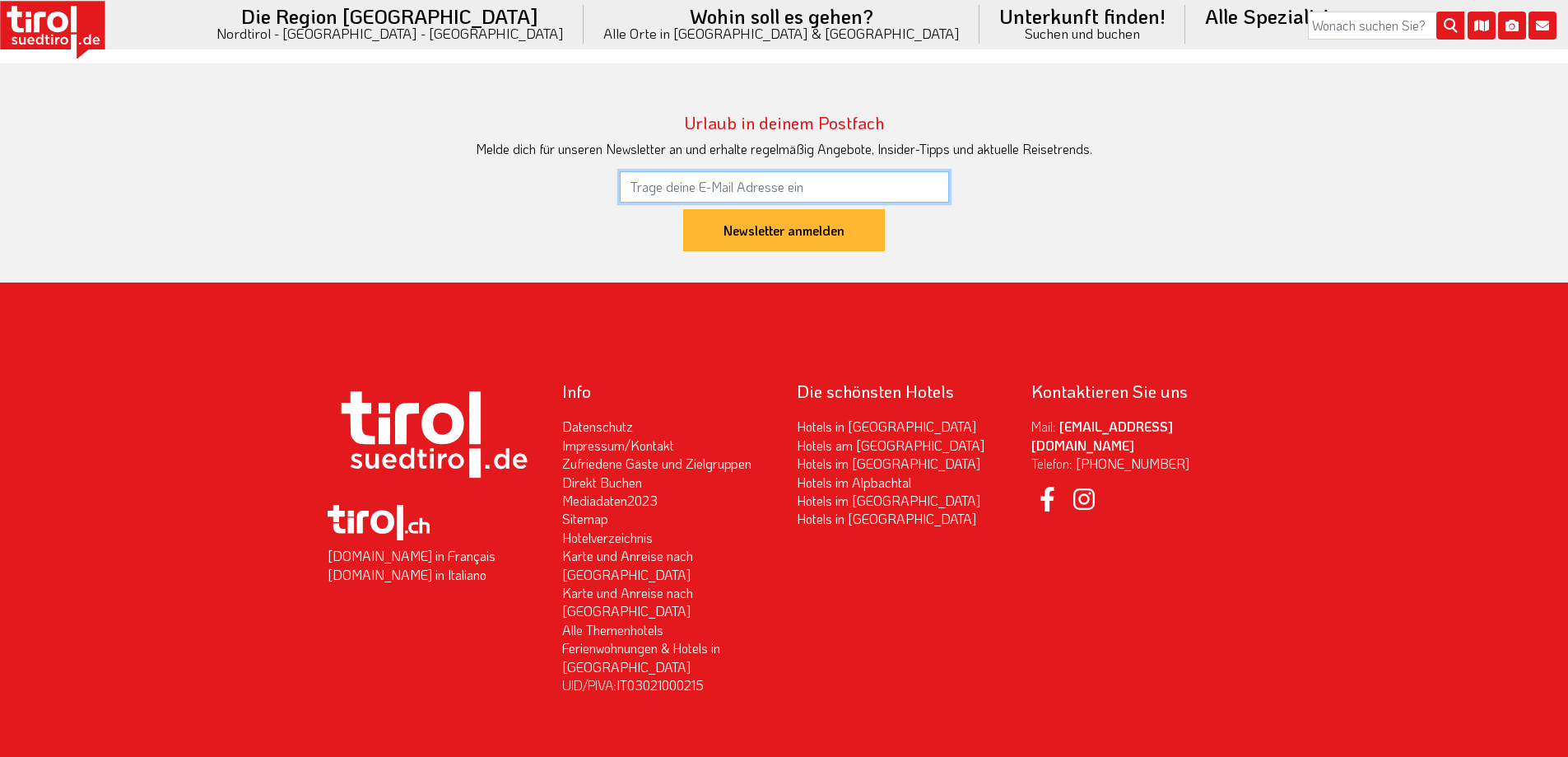
click at [889, 183] on input "email" at bounding box center [784, 187] width 329 height 32
type input "birgit.harbeuther@gmx.de"
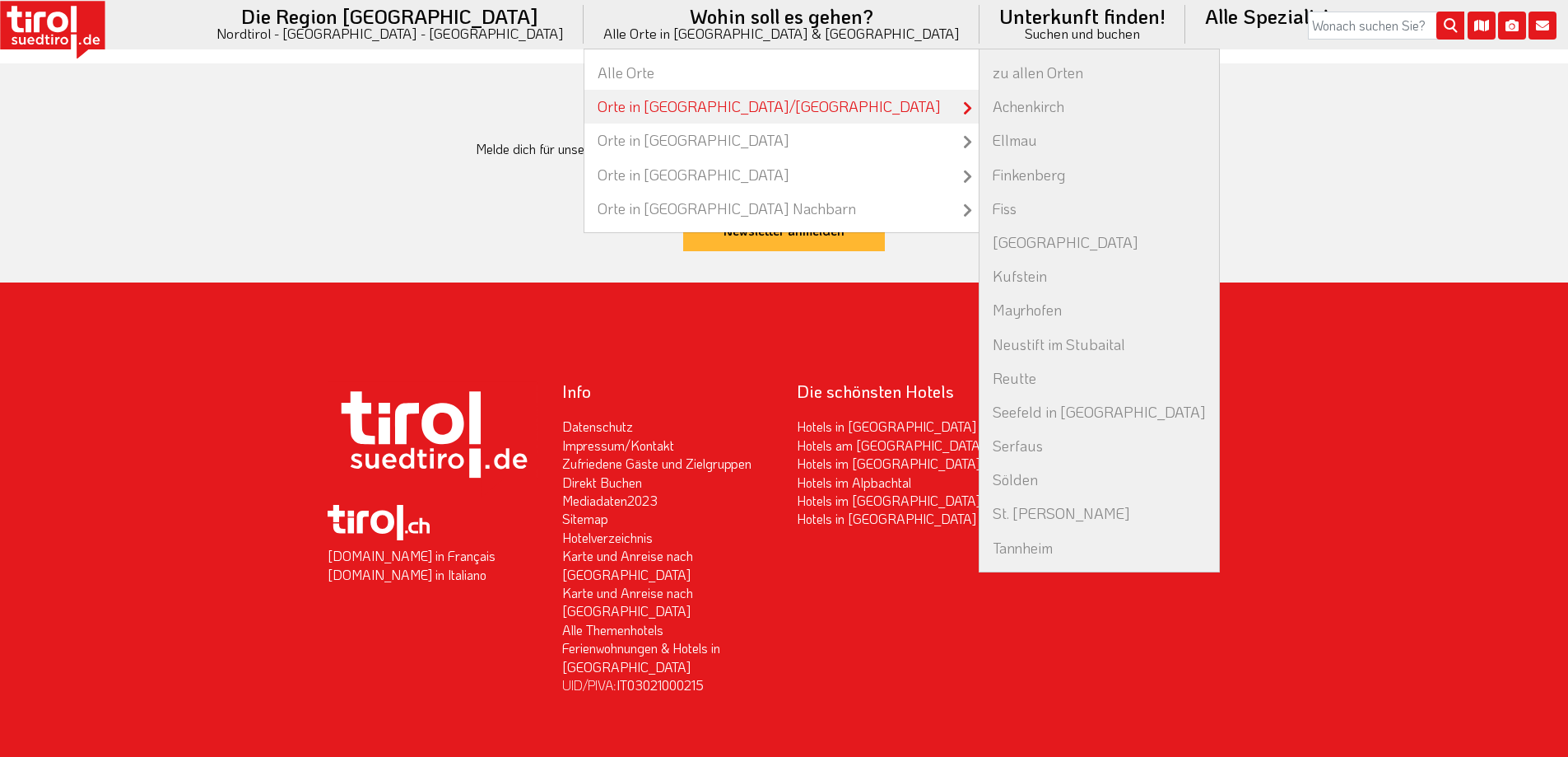
click at [644, 105] on link "Orte in [GEOGRAPHIC_DATA]/[GEOGRAPHIC_DATA]" at bounding box center [781, 106] width 394 height 33
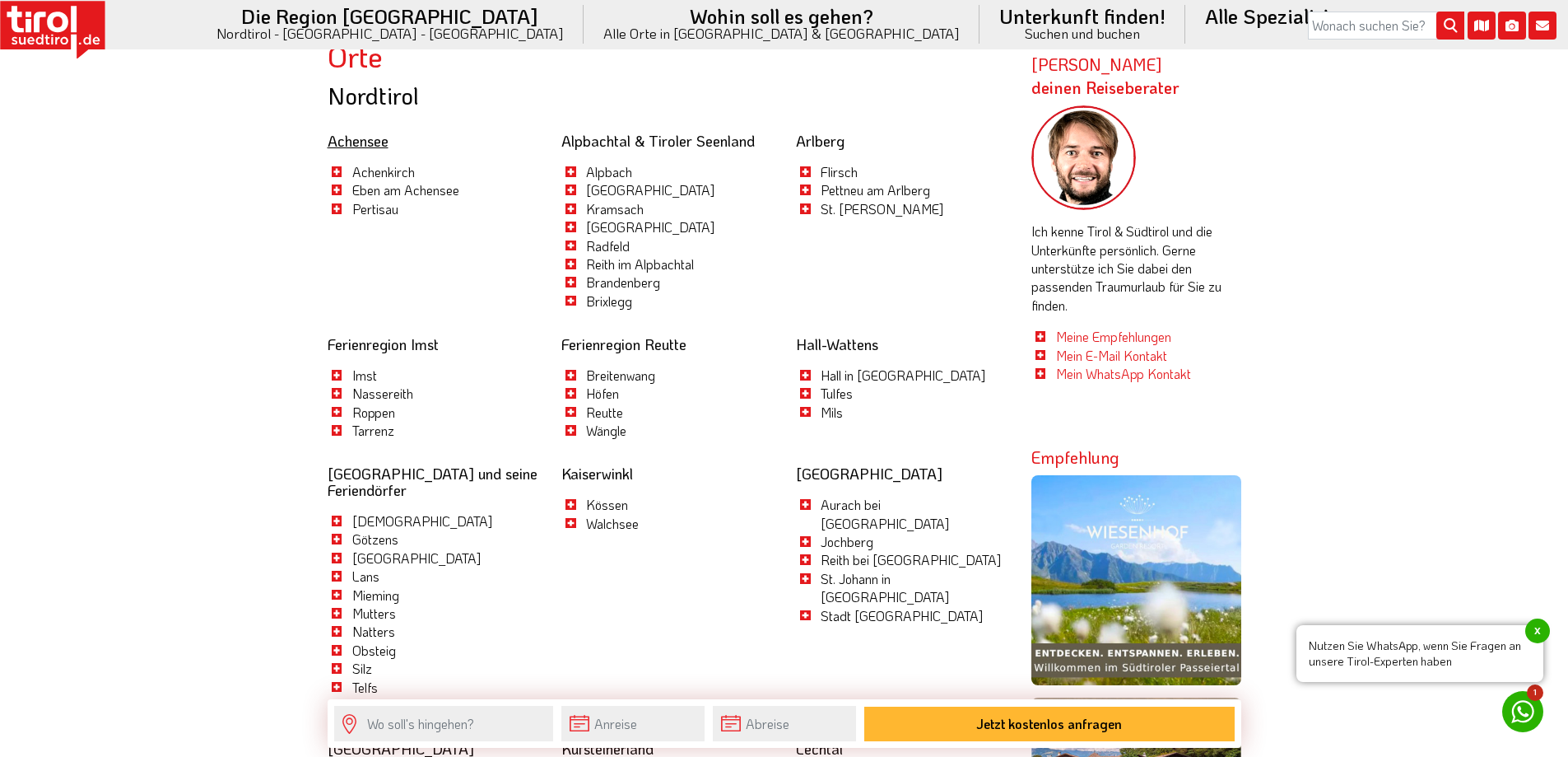
click at [357, 141] on link "Achensee" at bounding box center [357, 141] width 61 height 20
